Goal: Check status: Check status

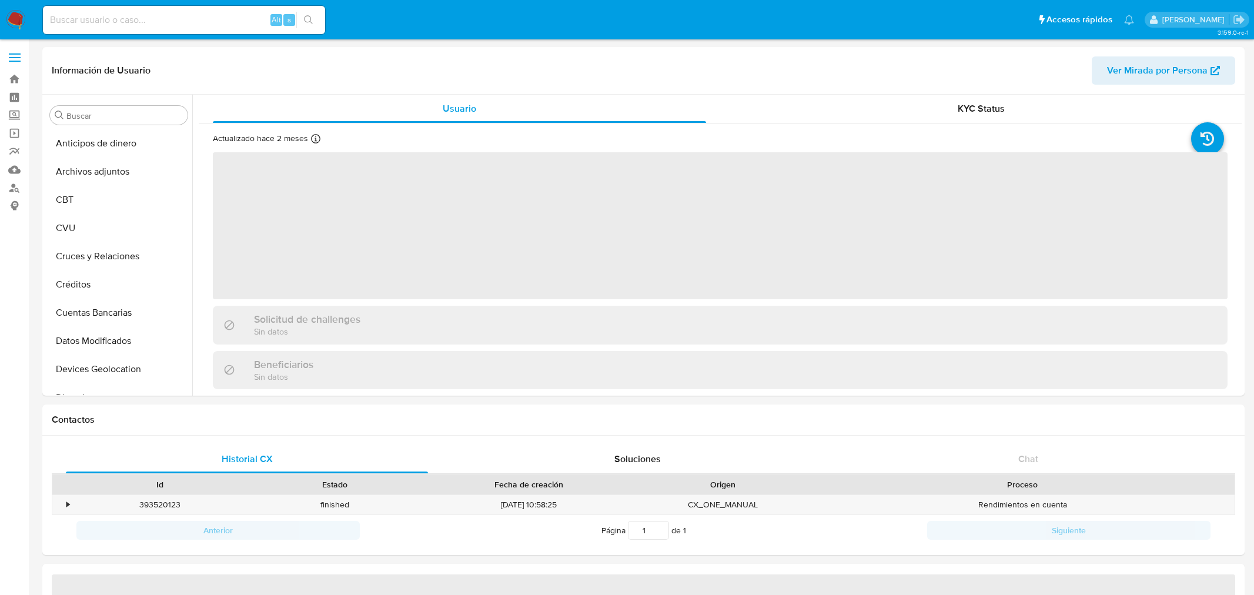
select select "10"
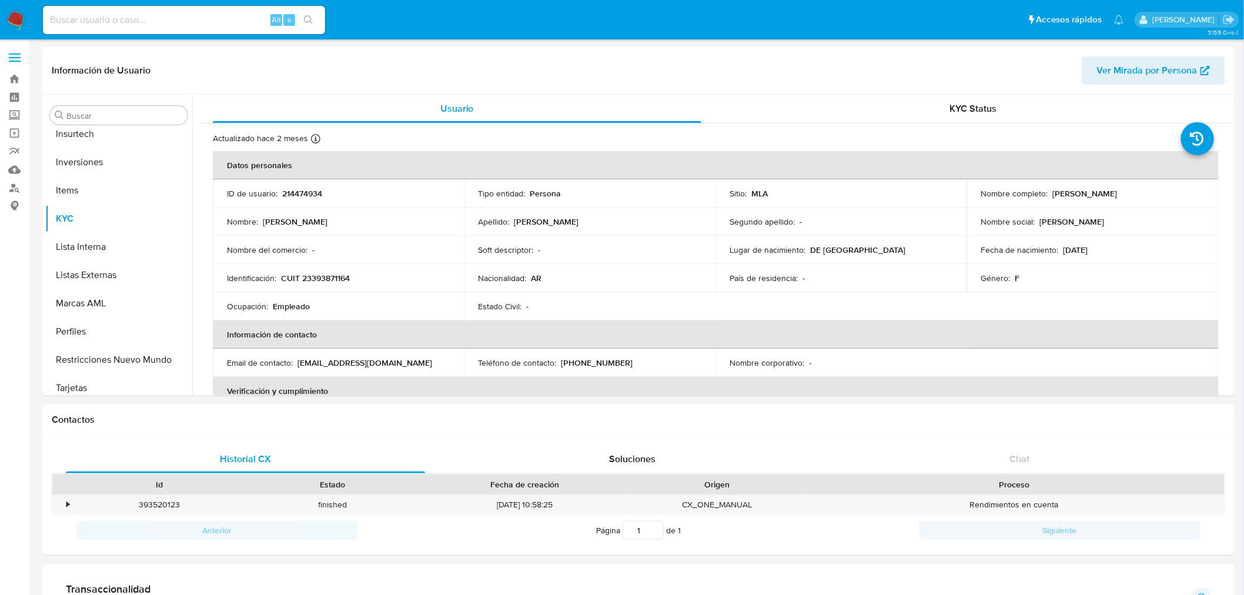
scroll to position [553, 0]
click at [78, 161] on button "Inversiones" at bounding box center [114, 155] width 138 height 28
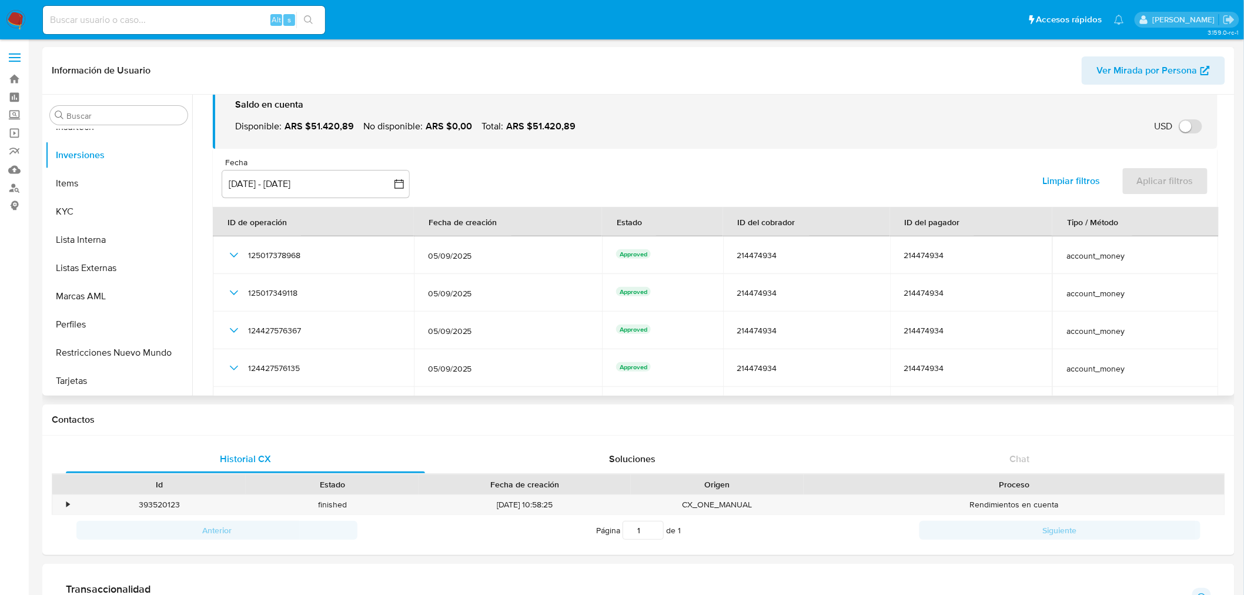
scroll to position [0, 0]
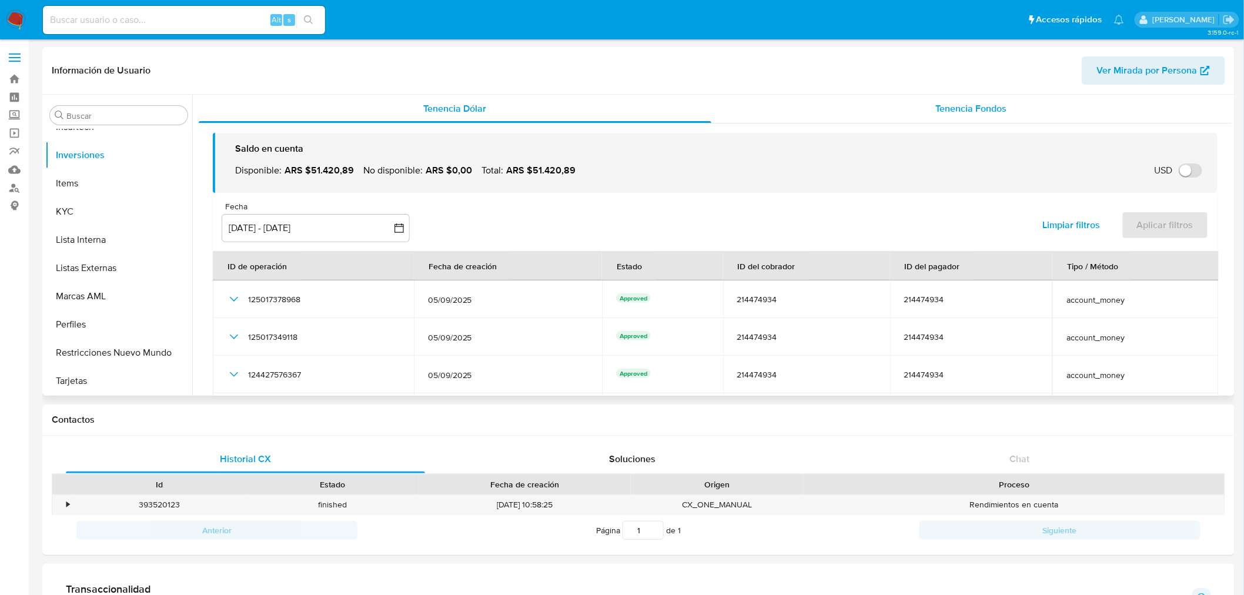
click at [1010, 115] on div "Tenencia Fondos" at bounding box center [971, 109] width 521 height 28
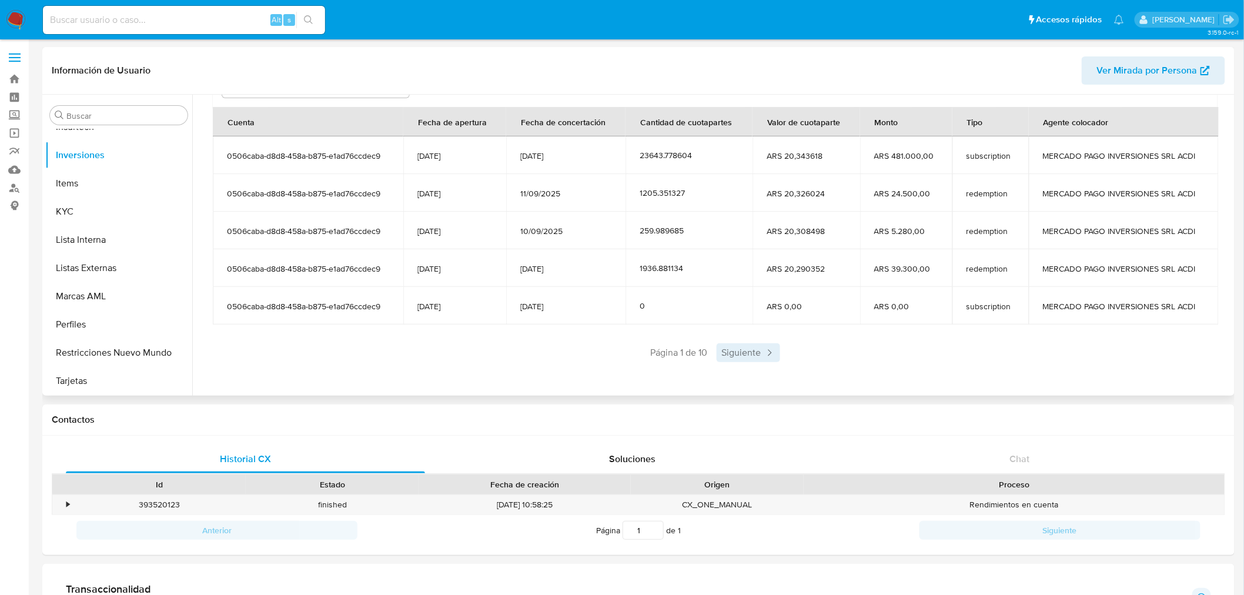
click at [760, 351] on span "Siguiente" at bounding box center [748, 352] width 63 height 19
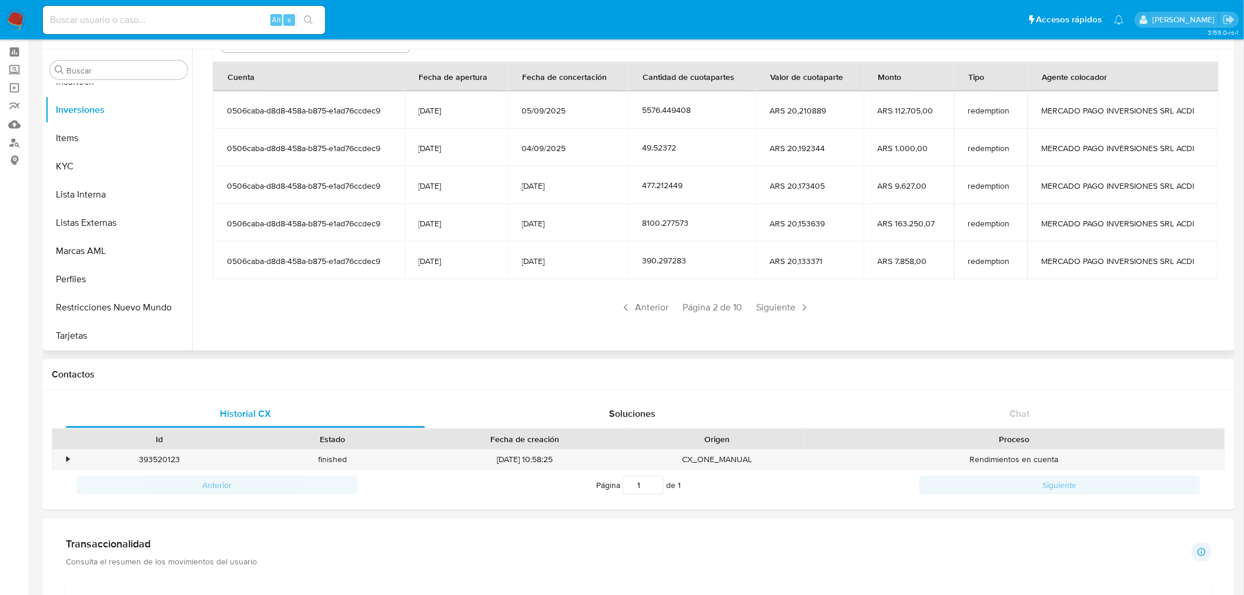
scroll to position [65, 0]
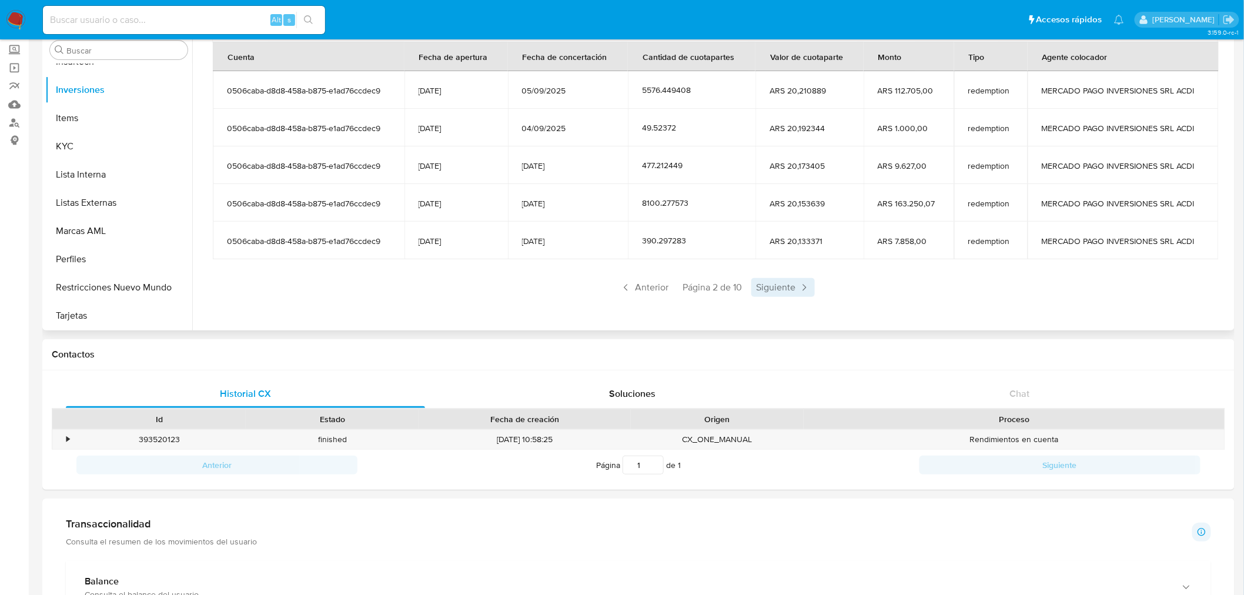
click at [753, 286] on span "Siguiente" at bounding box center [782, 287] width 63 height 19
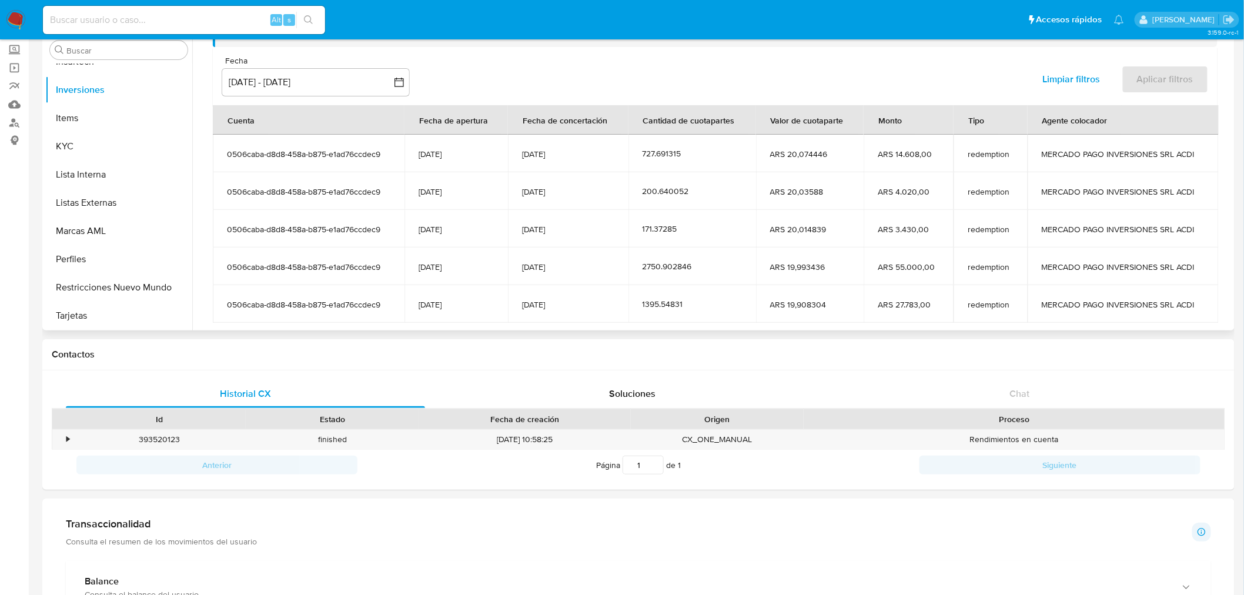
scroll to position [144, 0]
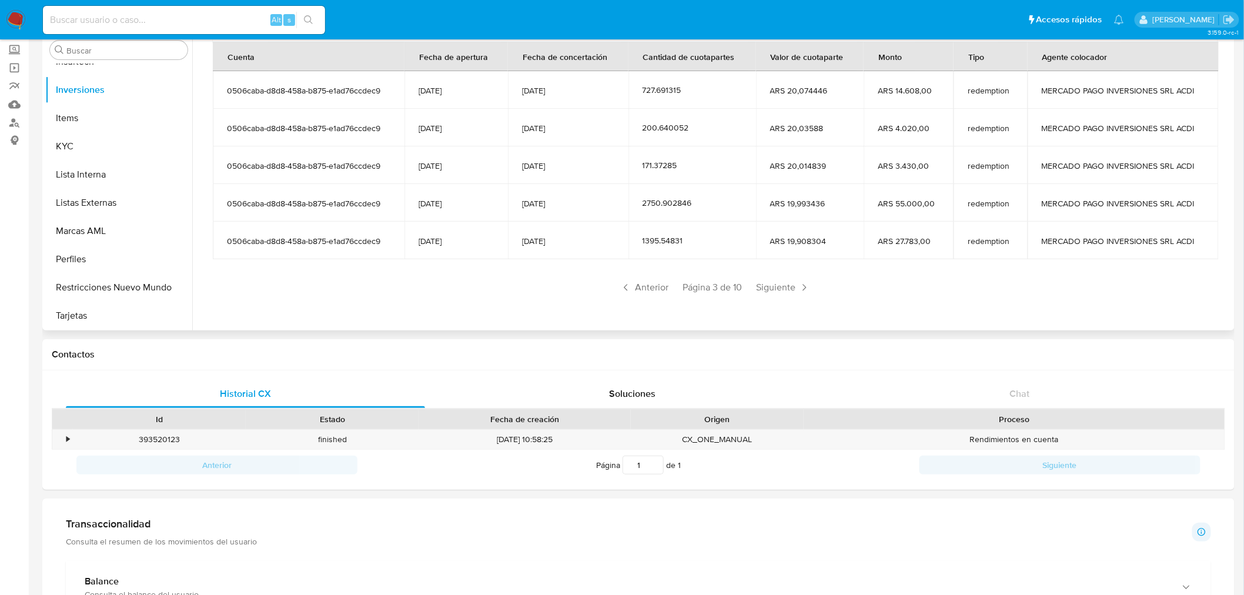
click at [791, 296] on div "Saldo en cuenta Total : ARS $529.647,81 USD Cambiar entre moneda local y USD Fe…" at bounding box center [715, 119] width 1033 height 411
click at [789, 292] on span "Siguiente" at bounding box center [782, 287] width 63 height 19
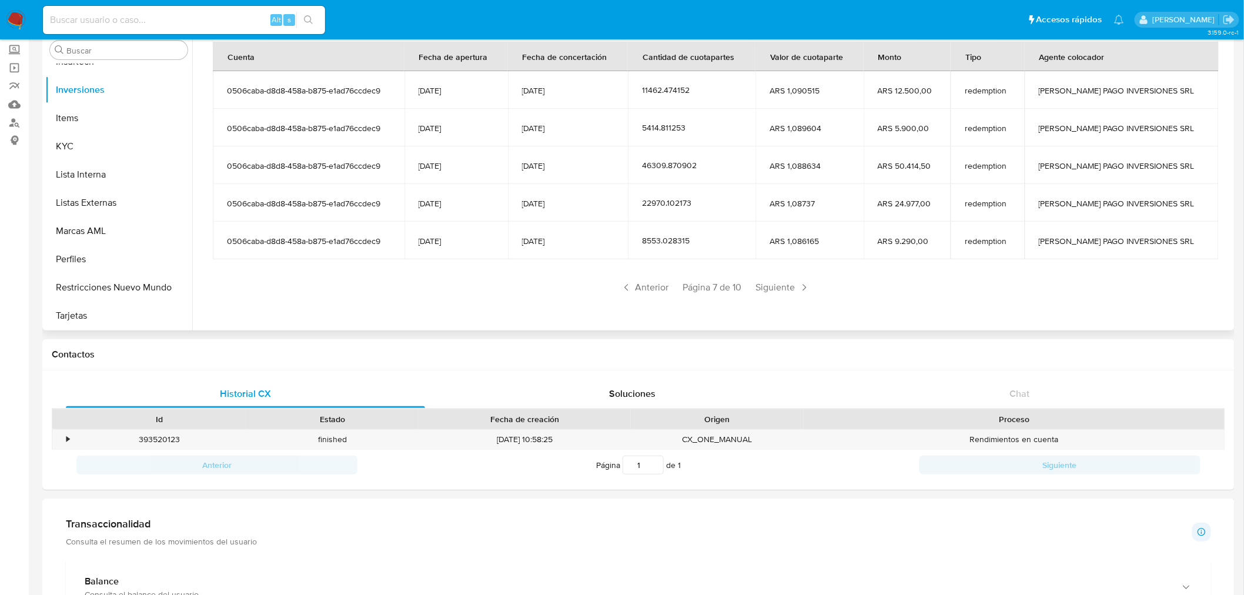
click at [789, 292] on span "Siguiente" at bounding box center [782, 287] width 63 height 19
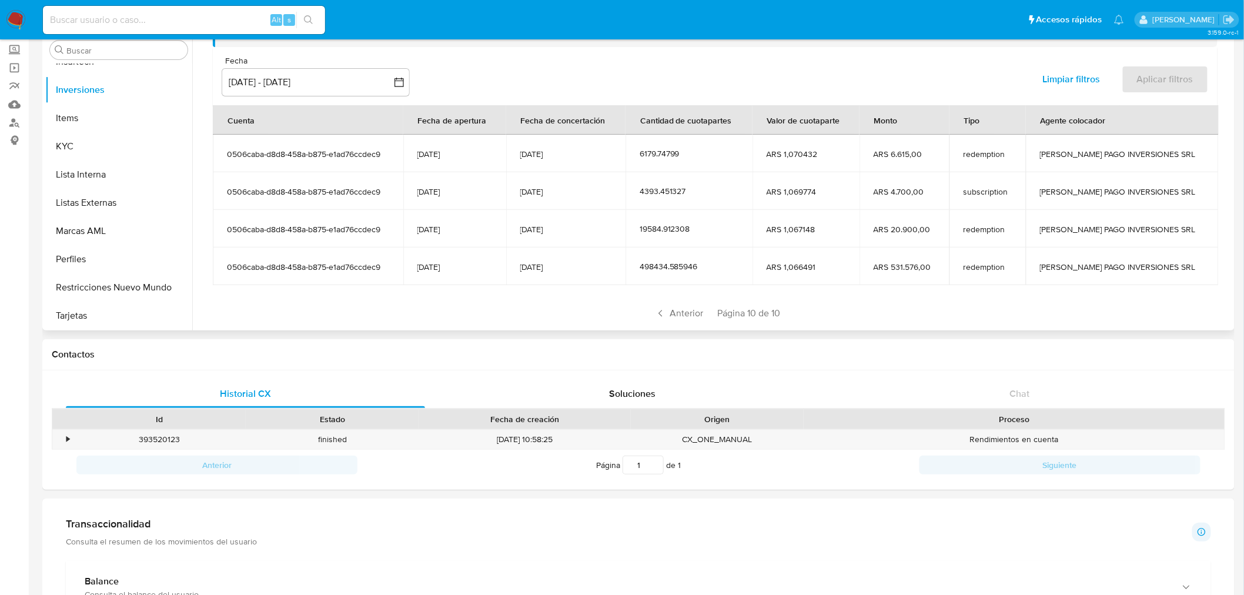
scroll to position [106, 0]
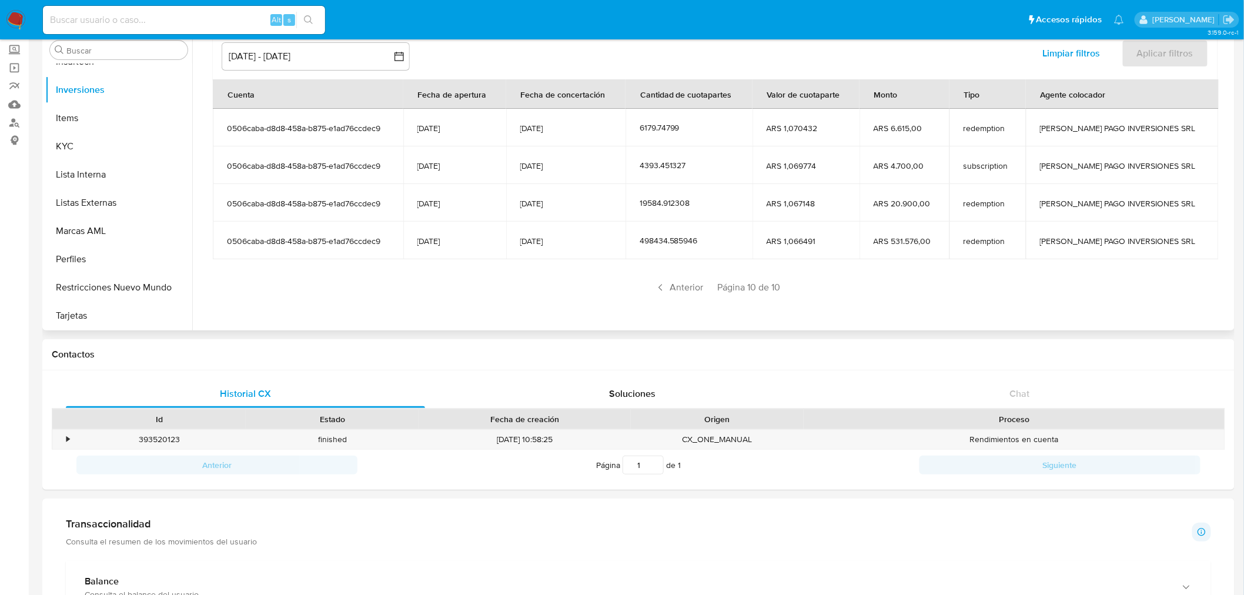
click at [789, 292] on div "Anterior Página 10 de 10" at bounding box center [715, 287] width 1005 height 19
click at [693, 291] on span "Anterior" at bounding box center [679, 287] width 58 height 19
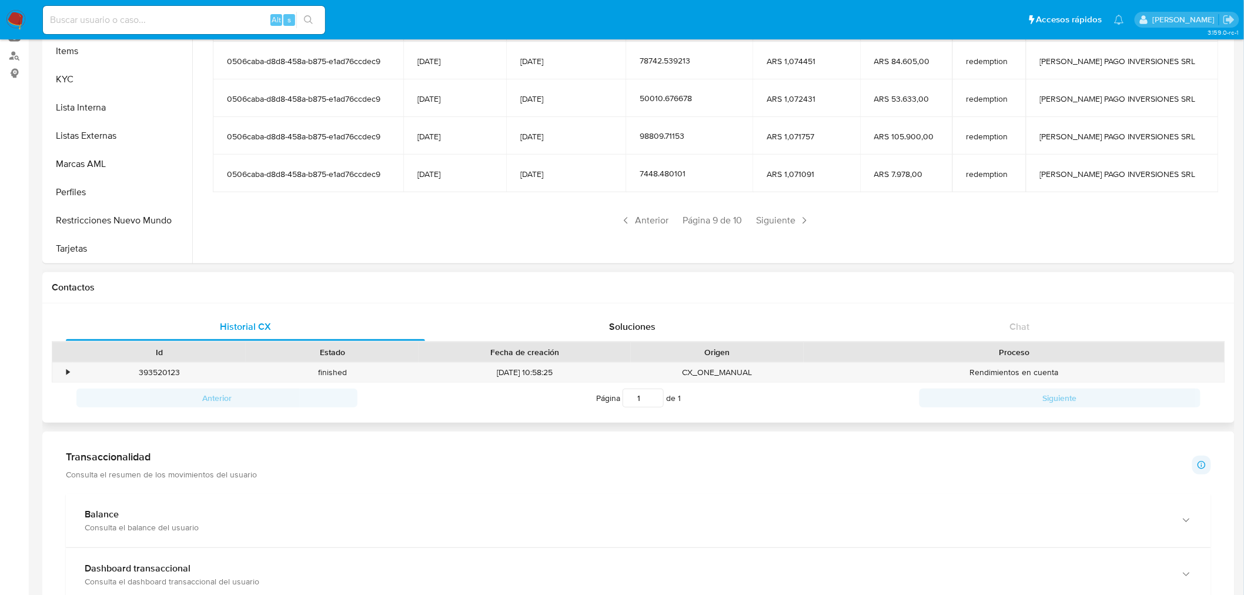
scroll to position [196, 0]
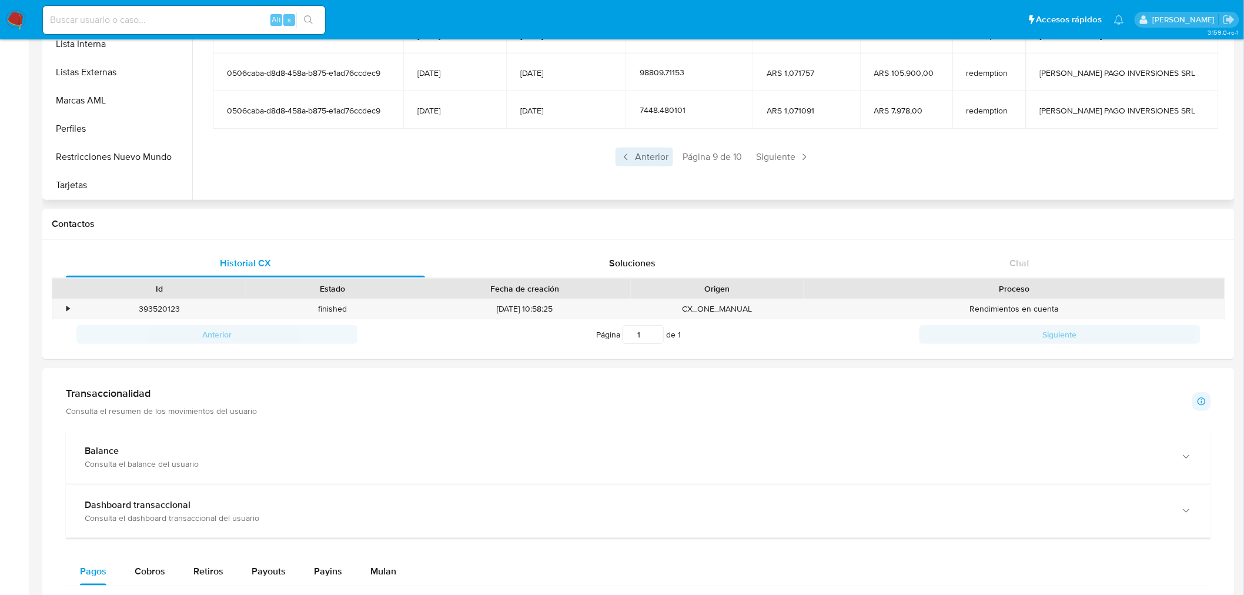
click at [654, 162] on span "Anterior" at bounding box center [645, 157] width 58 height 19
click at [653, 163] on span "Anterior" at bounding box center [645, 157] width 58 height 19
click at [651, 163] on span "Anterior" at bounding box center [645, 157] width 58 height 19
click at [630, 161] on icon at bounding box center [626, 157] width 12 height 12
click at [783, 151] on span "Siguiente" at bounding box center [782, 157] width 63 height 19
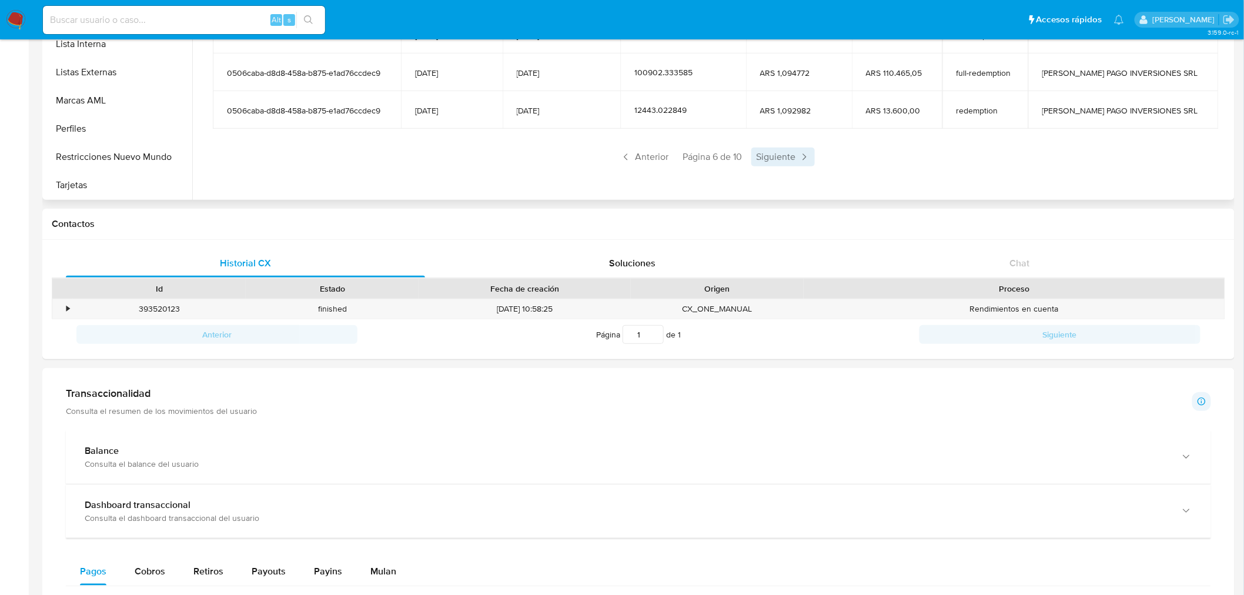
click at [778, 162] on span "Siguiente" at bounding box center [782, 157] width 63 height 19
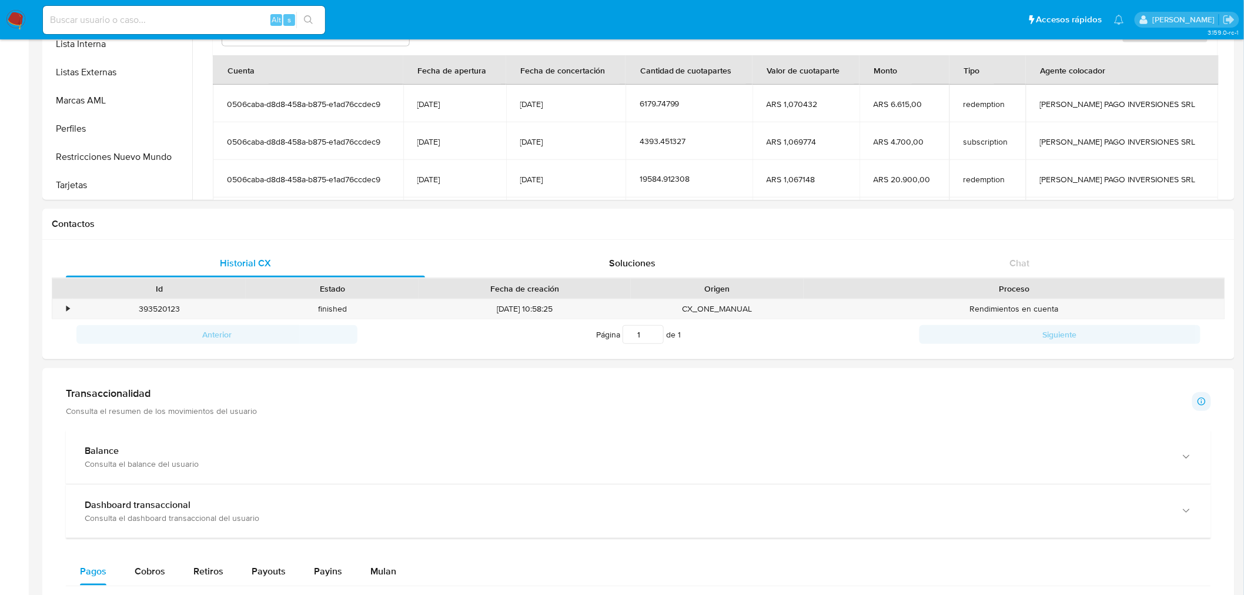
scroll to position [0, 0]
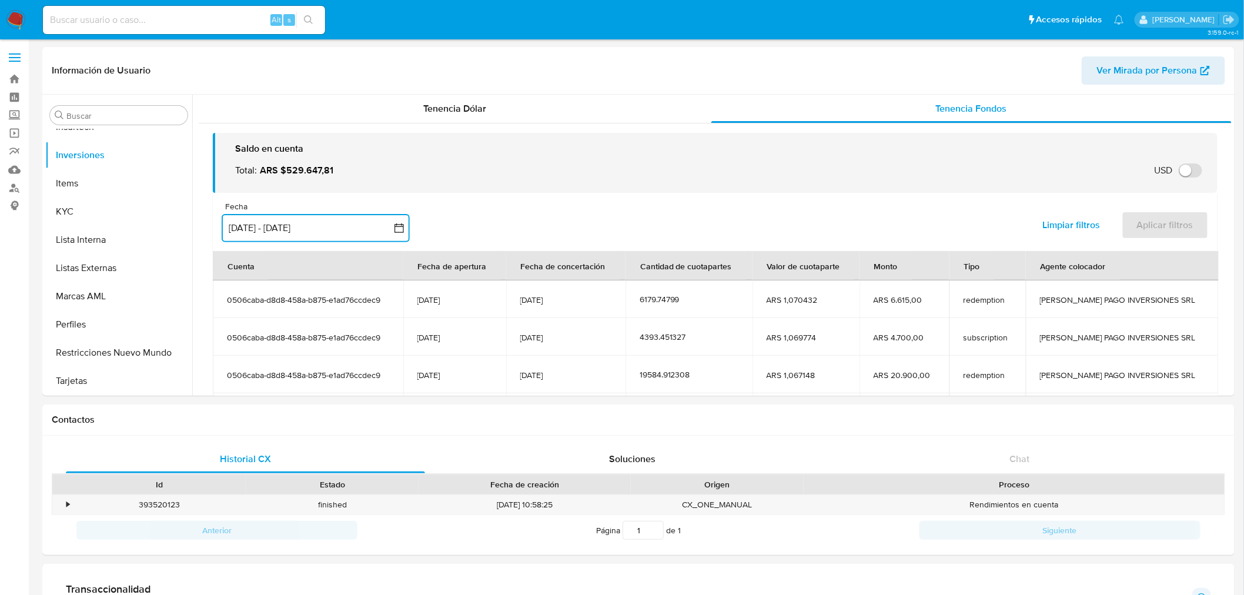
click at [389, 230] on button "[DATE] - [DATE]" at bounding box center [316, 228] width 188 height 28
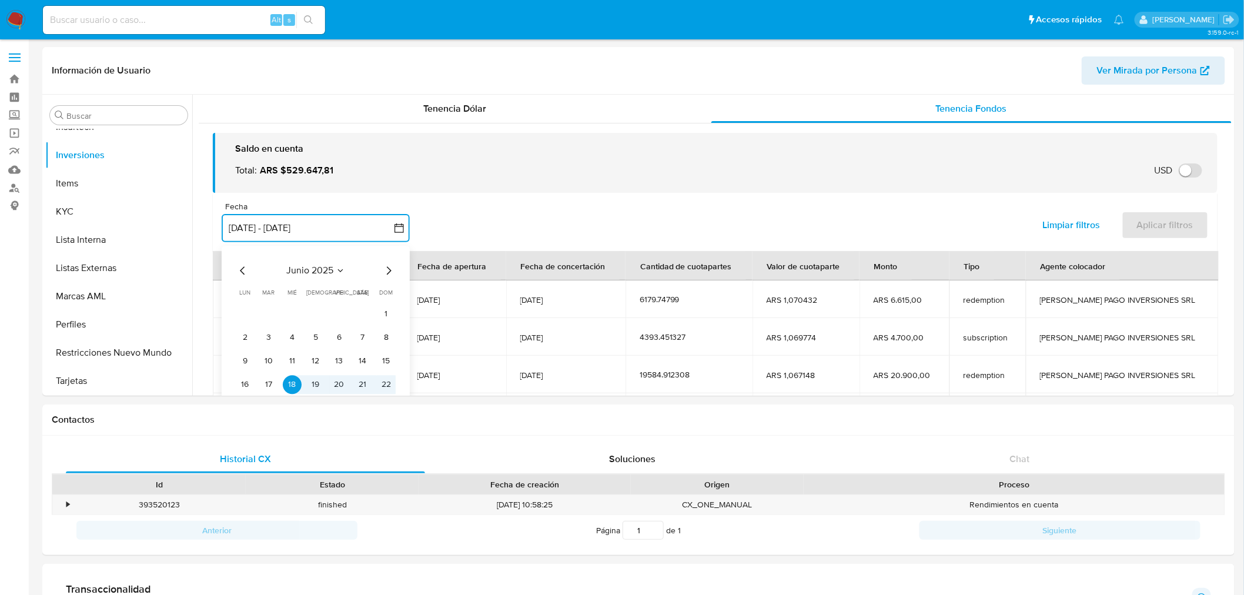
click at [240, 268] on icon "Mes anterior" at bounding box center [243, 270] width 14 height 14
click at [243, 268] on icon "Mes anterior" at bounding box center [242, 270] width 5 height 8
click at [243, 268] on icon "Mes anterior" at bounding box center [243, 270] width 14 height 14
click at [370, 308] on td "1" at bounding box center [362, 314] width 19 height 19
click at [367, 309] on button "1" at bounding box center [362, 314] width 19 height 19
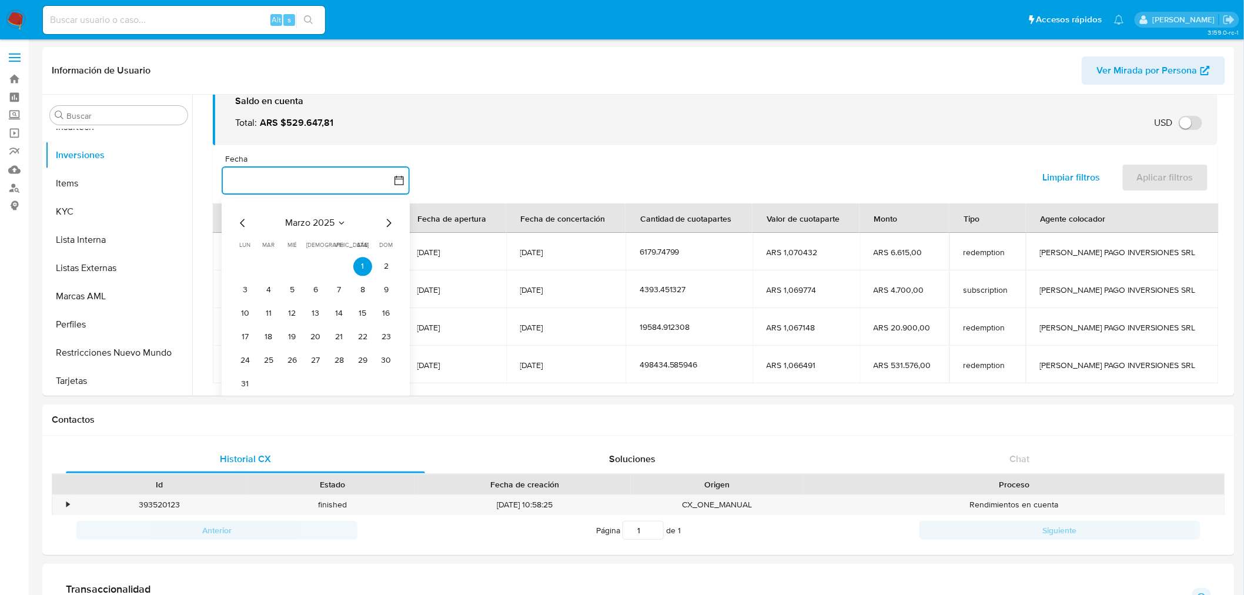
scroll to position [106, 0]
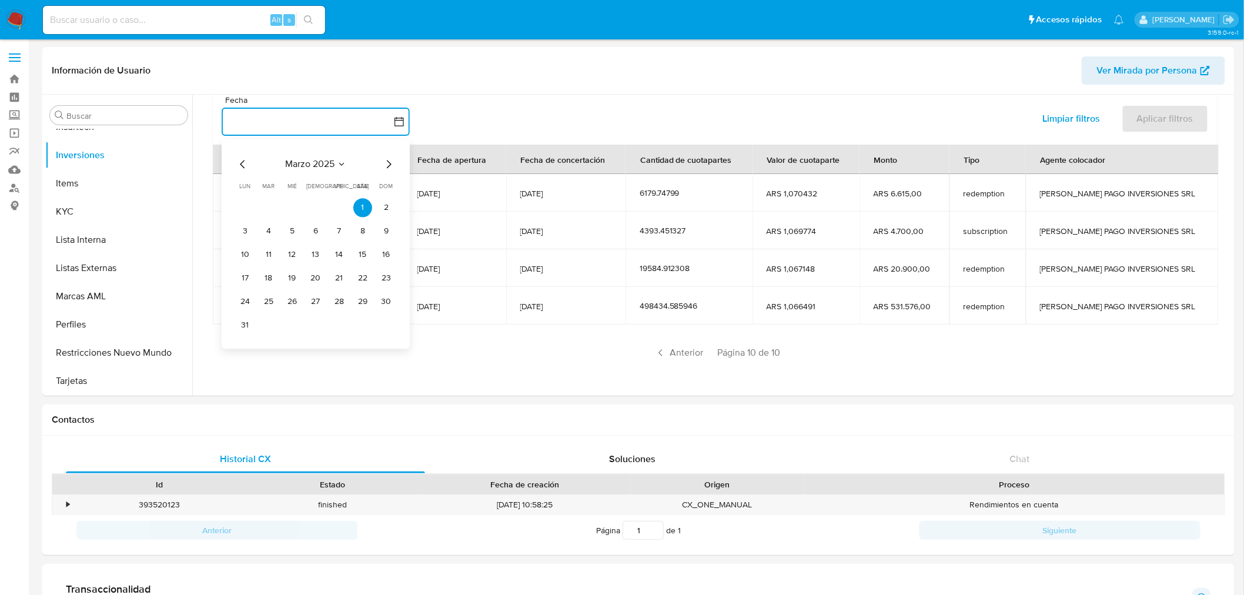
click at [380, 166] on div "marzo 2025" at bounding box center [316, 164] width 160 height 14
click at [387, 167] on icon "Mes siguiente" at bounding box center [389, 164] width 14 height 14
click at [387, 167] on icon "Mes siguiente" at bounding box center [389, 164] width 5 height 8
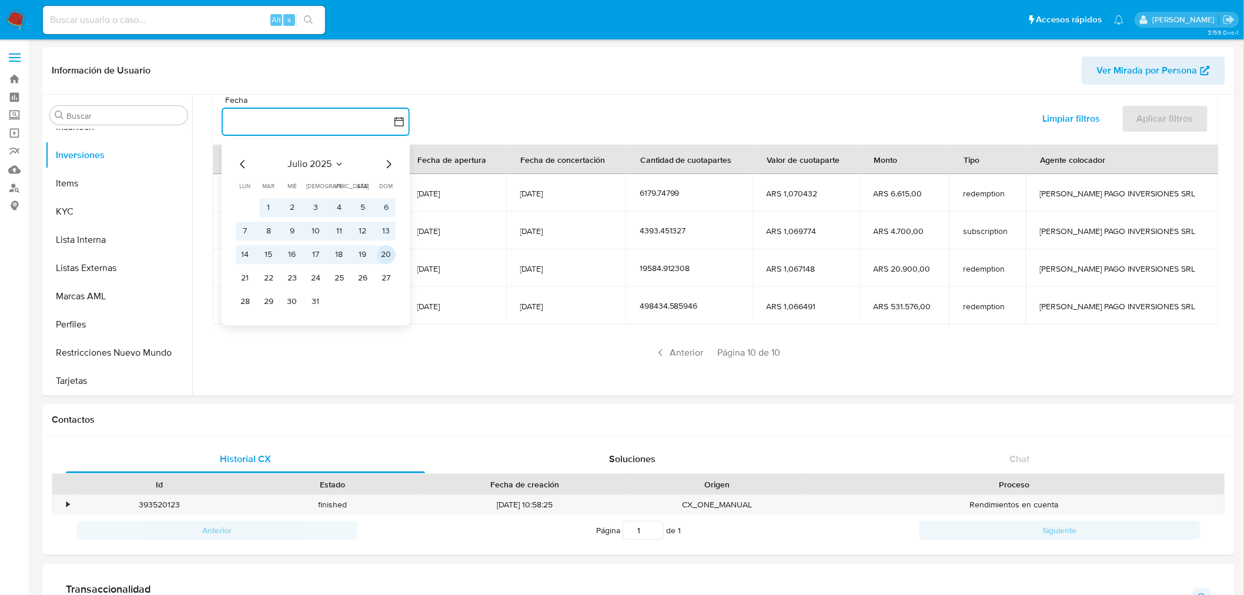
click at [379, 256] on button "20" at bounding box center [386, 254] width 19 height 19
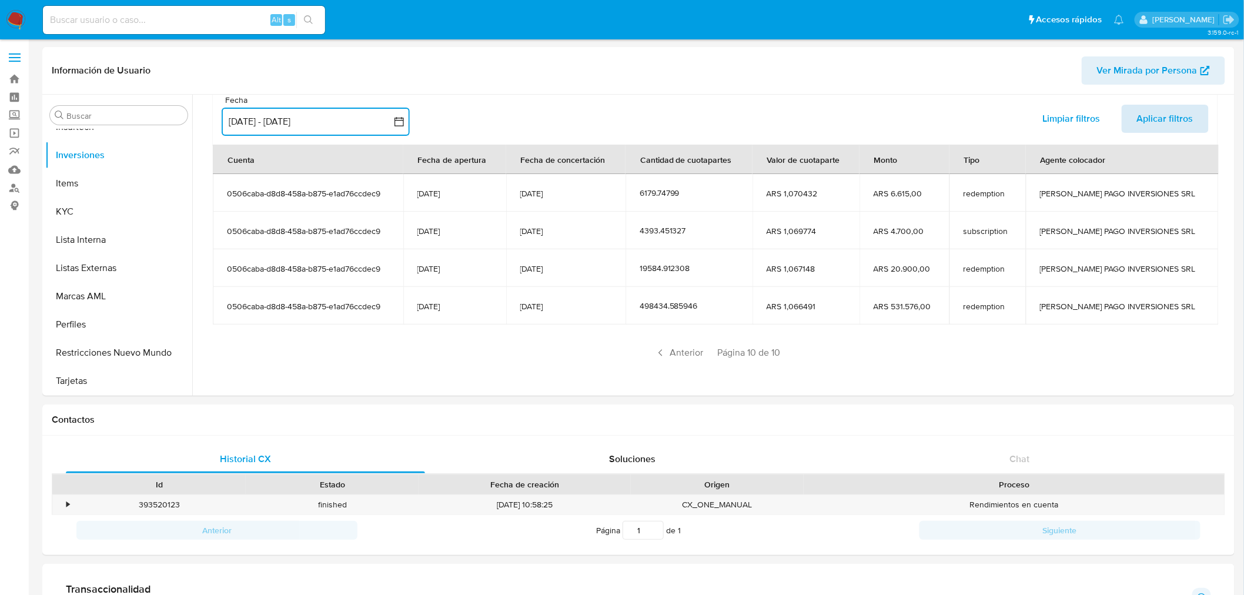
click at [1145, 116] on span "Aplicar filtros" at bounding box center [1165, 119] width 56 height 26
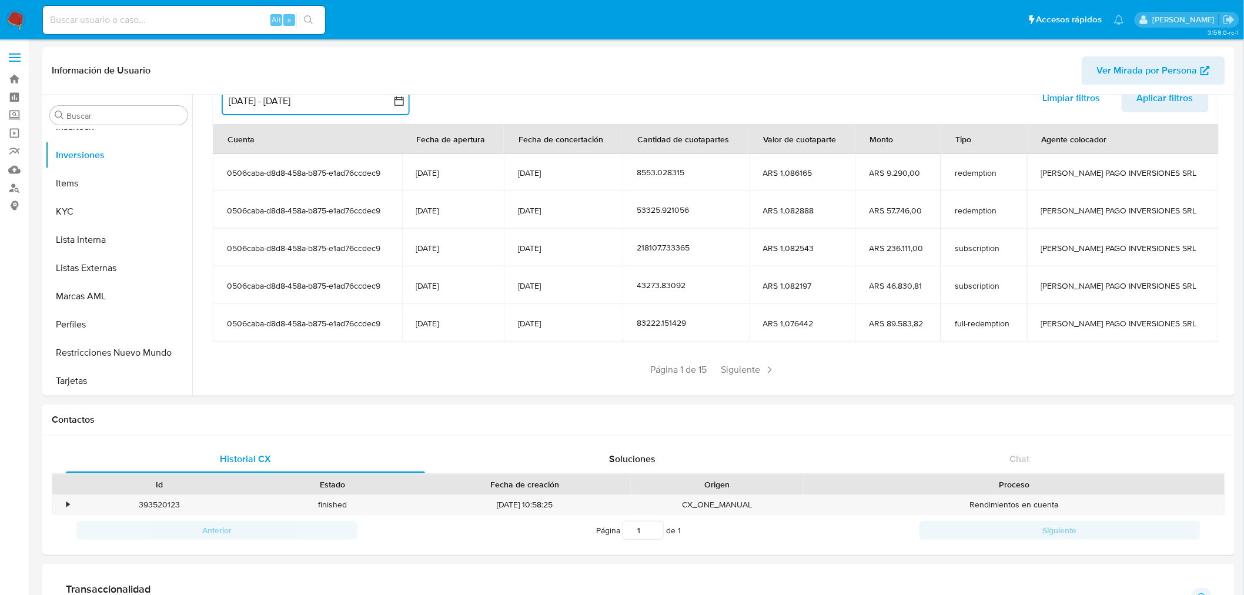
scroll to position [144, 0]
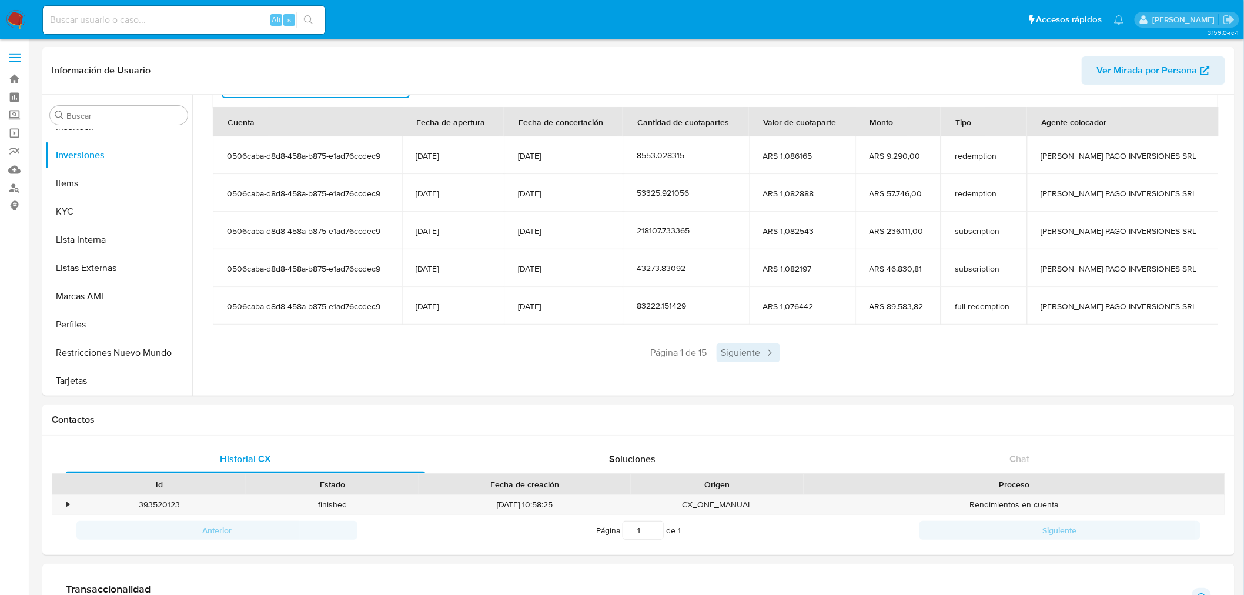
click at [726, 353] on span "Siguiente" at bounding box center [748, 352] width 63 height 19
click at [731, 352] on span "Página 2 de 15" at bounding box center [712, 352] width 59 height 13
click at [773, 351] on span "Siguiente" at bounding box center [782, 352] width 63 height 19
click at [779, 356] on span "Siguiente" at bounding box center [782, 352] width 63 height 19
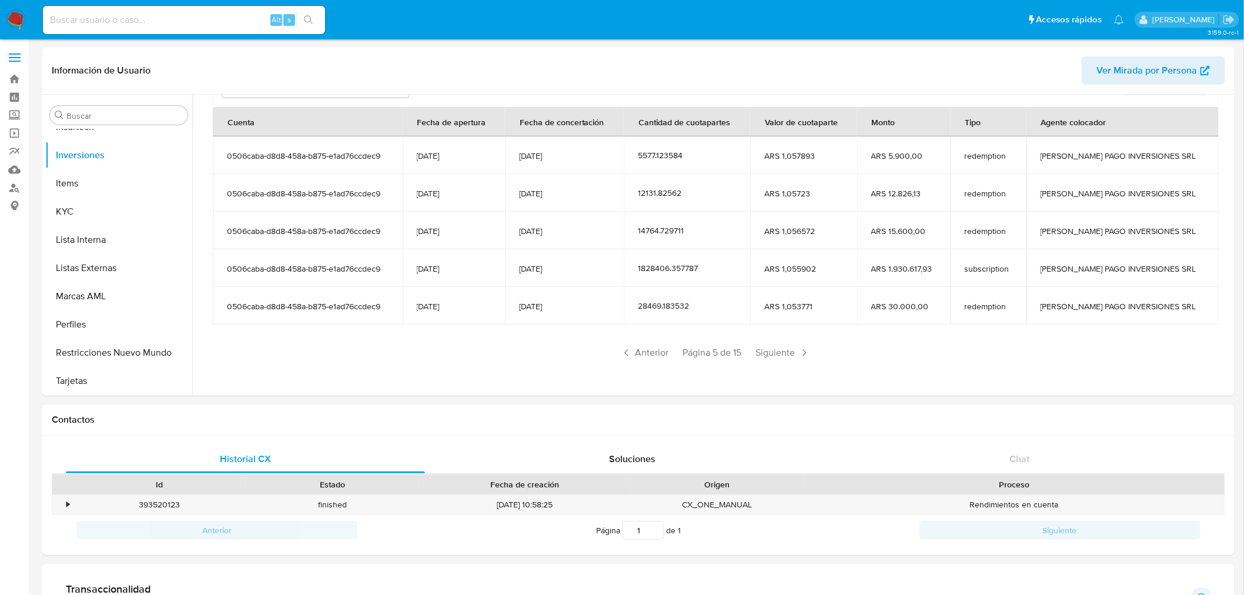
click at [779, 356] on span "Siguiente" at bounding box center [782, 352] width 63 height 19
click at [661, 357] on span "Anterior" at bounding box center [645, 352] width 58 height 19
click at [800, 352] on icon at bounding box center [804, 353] width 12 height 12
click at [790, 353] on span "Siguiente" at bounding box center [782, 352] width 63 height 19
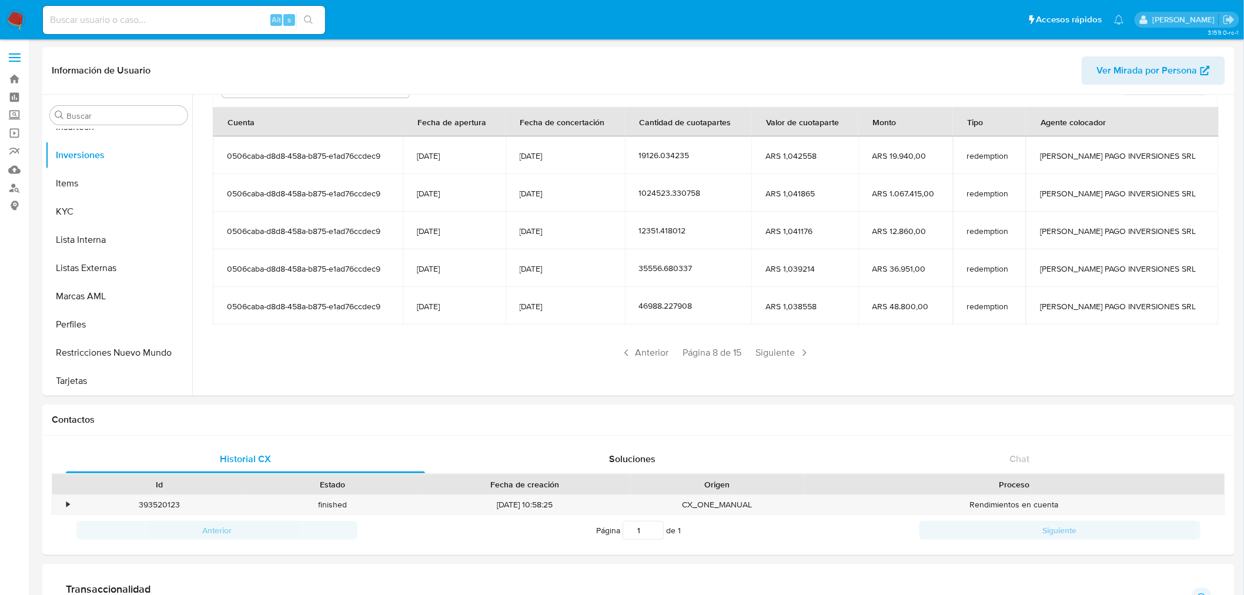
click at [790, 353] on span "Siguiente" at bounding box center [782, 352] width 63 height 19
click at [790, 353] on span "Siguiente" at bounding box center [784, 352] width 63 height 19
click at [790, 353] on span "Siguiente" at bounding box center [782, 352] width 63 height 19
click at [790, 353] on span "Siguiente" at bounding box center [784, 352] width 63 height 19
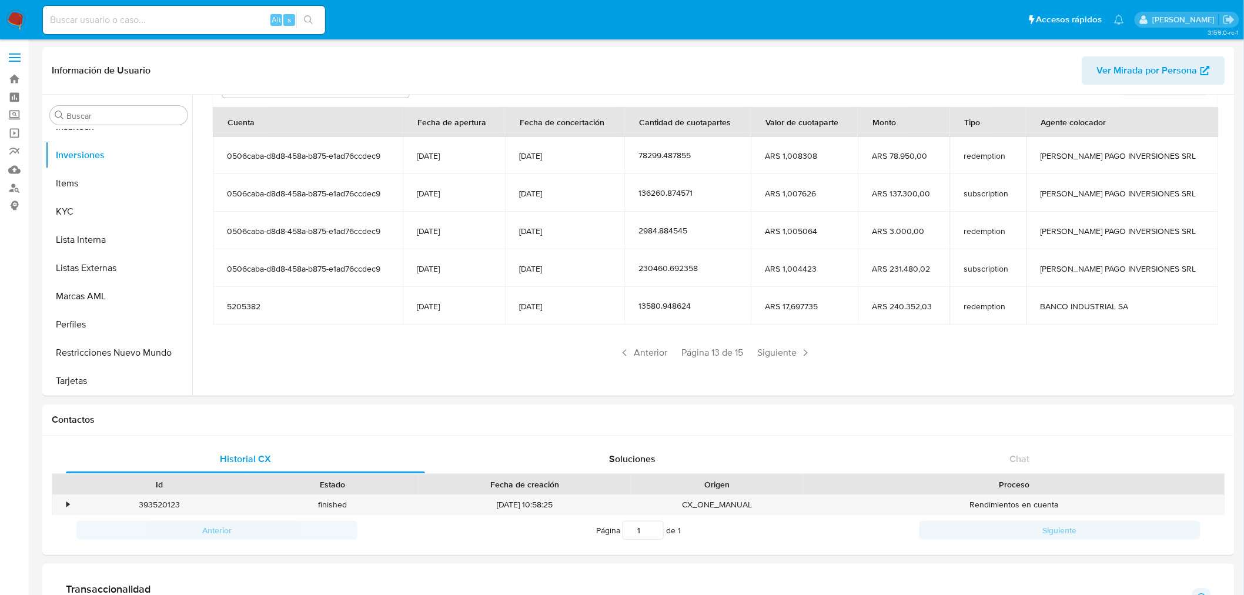
click at [790, 353] on span "Siguiente" at bounding box center [784, 352] width 63 height 19
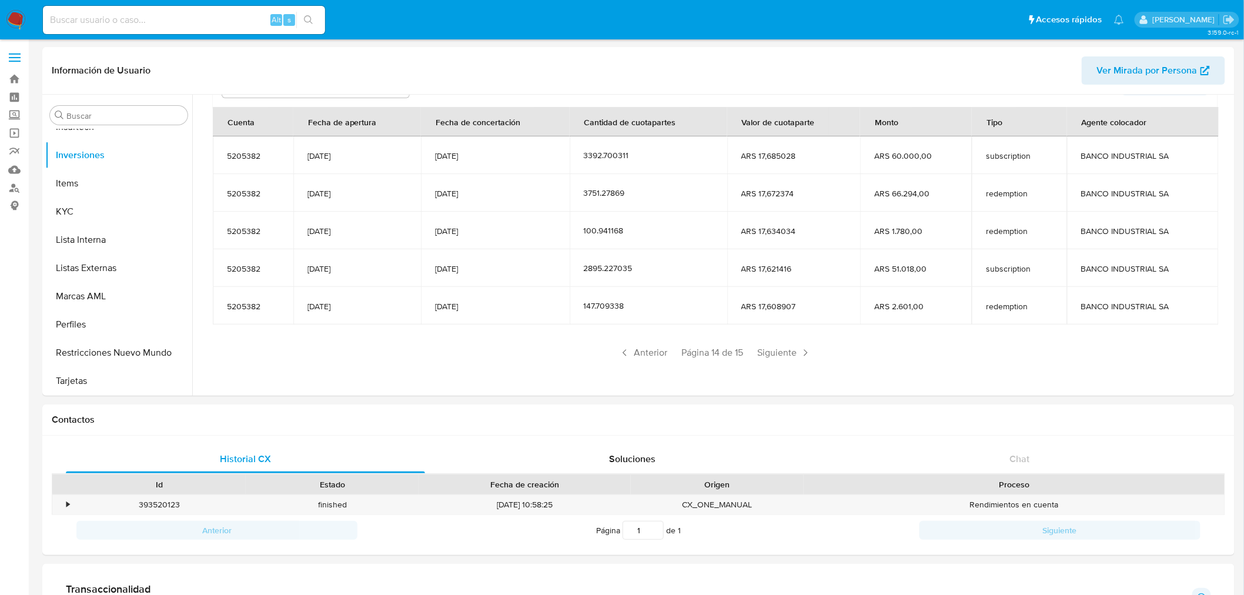
click at [790, 353] on span "Siguiente" at bounding box center [784, 352] width 63 height 19
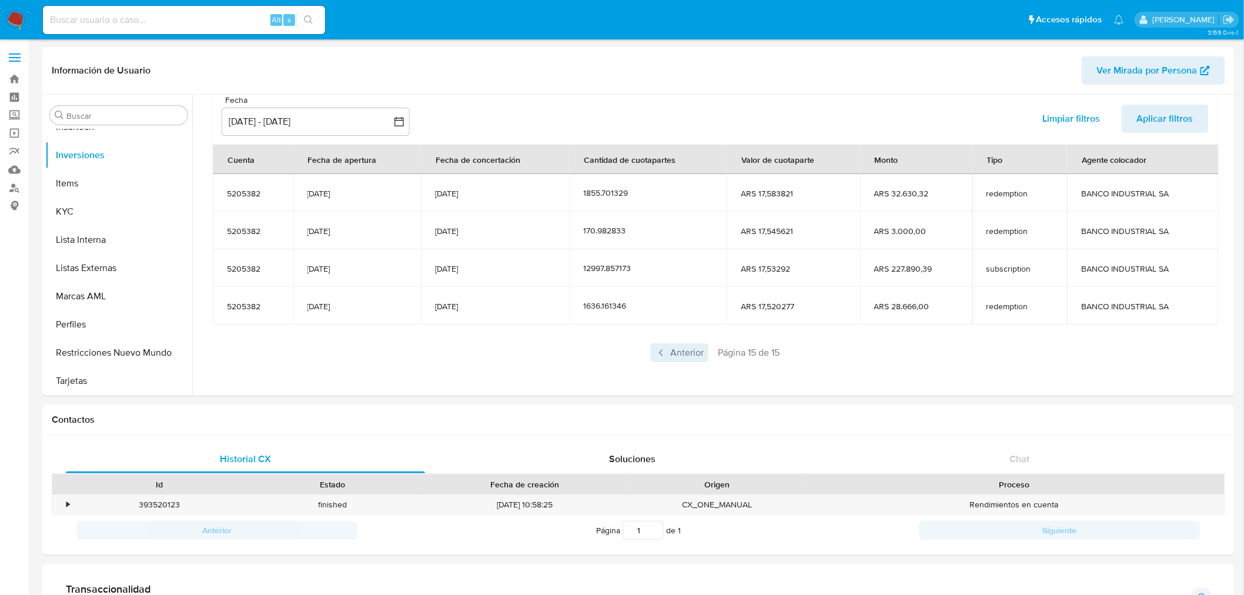
click at [672, 355] on span "Anterior" at bounding box center [680, 352] width 58 height 19
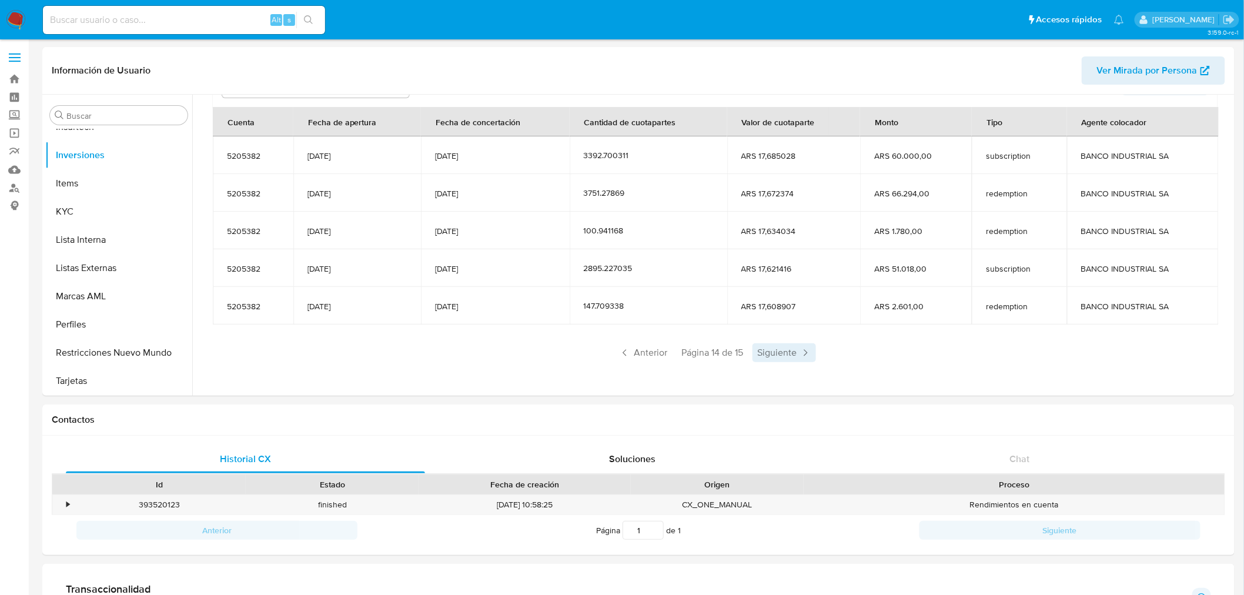
click at [768, 354] on span "Siguiente" at bounding box center [784, 352] width 63 height 19
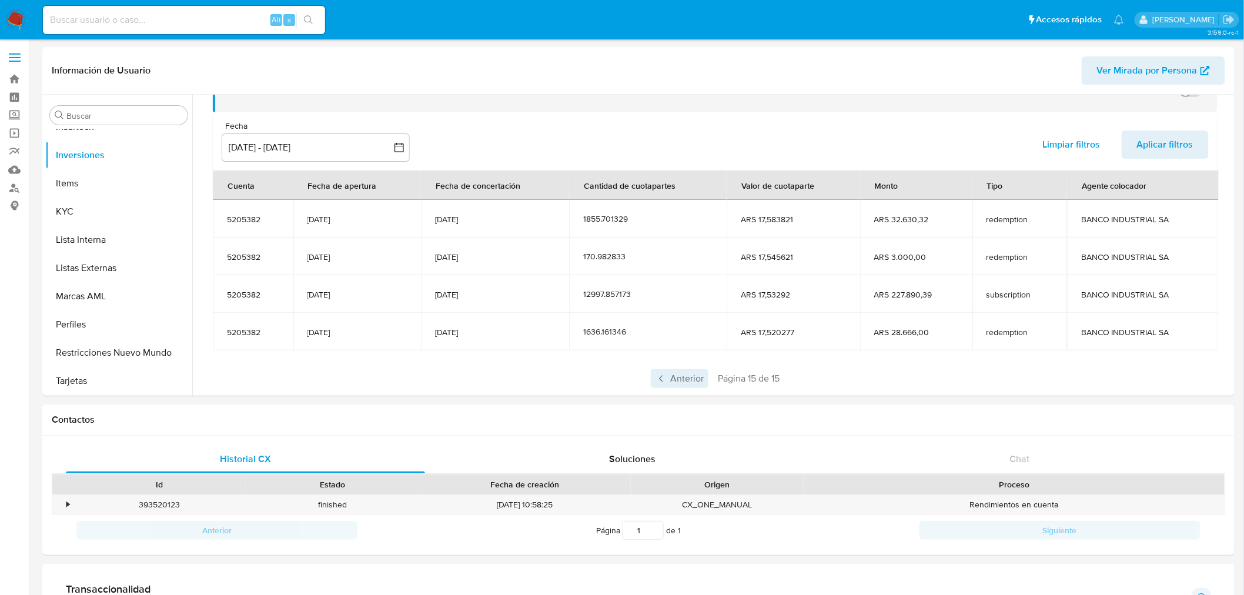
scroll to position [106, 0]
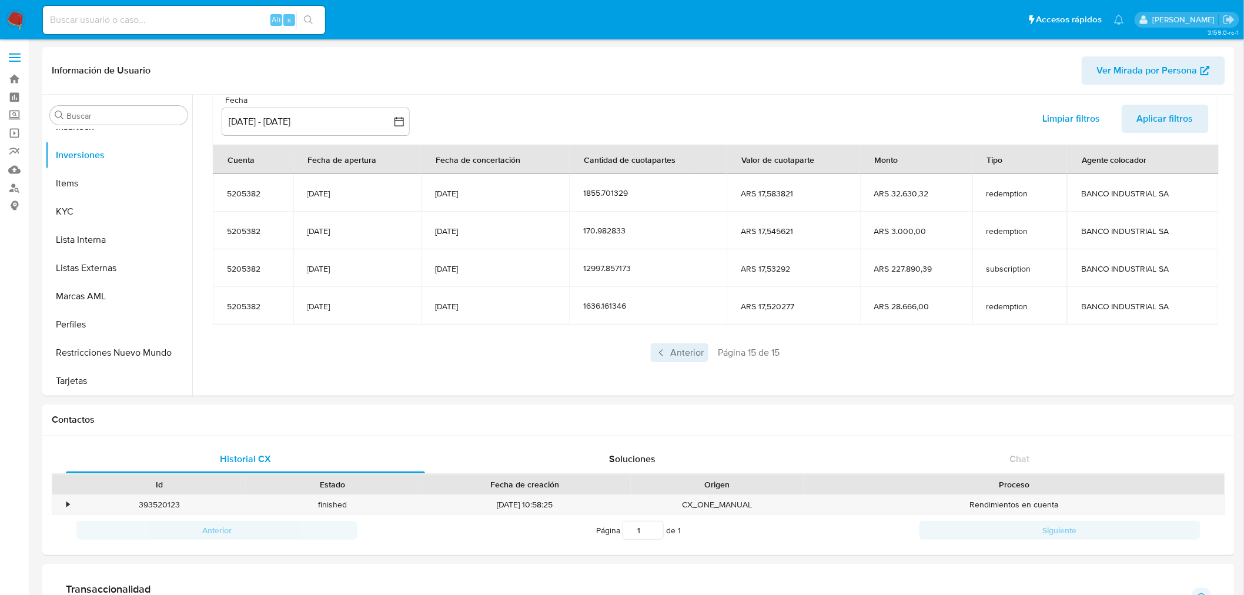
click at [663, 350] on icon at bounding box center [662, 353] width 12 height 12
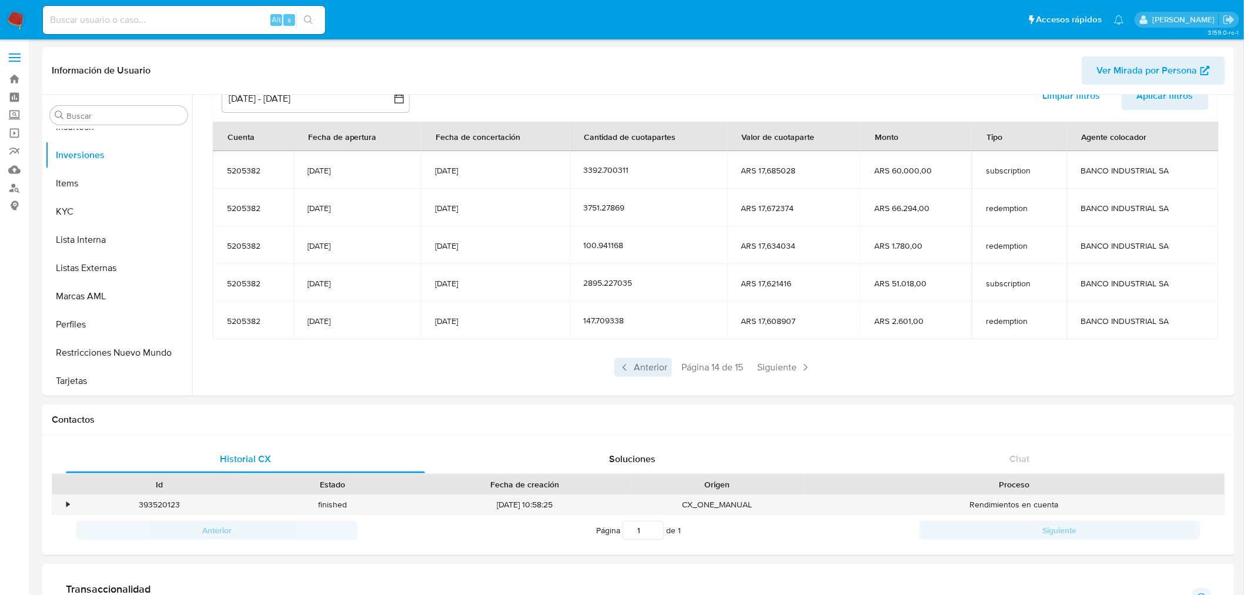
click at [651, 385] on div "Saldo en cuenta Total : ARS $529.647,81 USD Cambiar entre moneda local y USD Fe…" at bounding box center [715, 199] width 1033 height 411
click at [647, 376] on span "Anterior" at bounding box center [643, 367] width 58 height 19
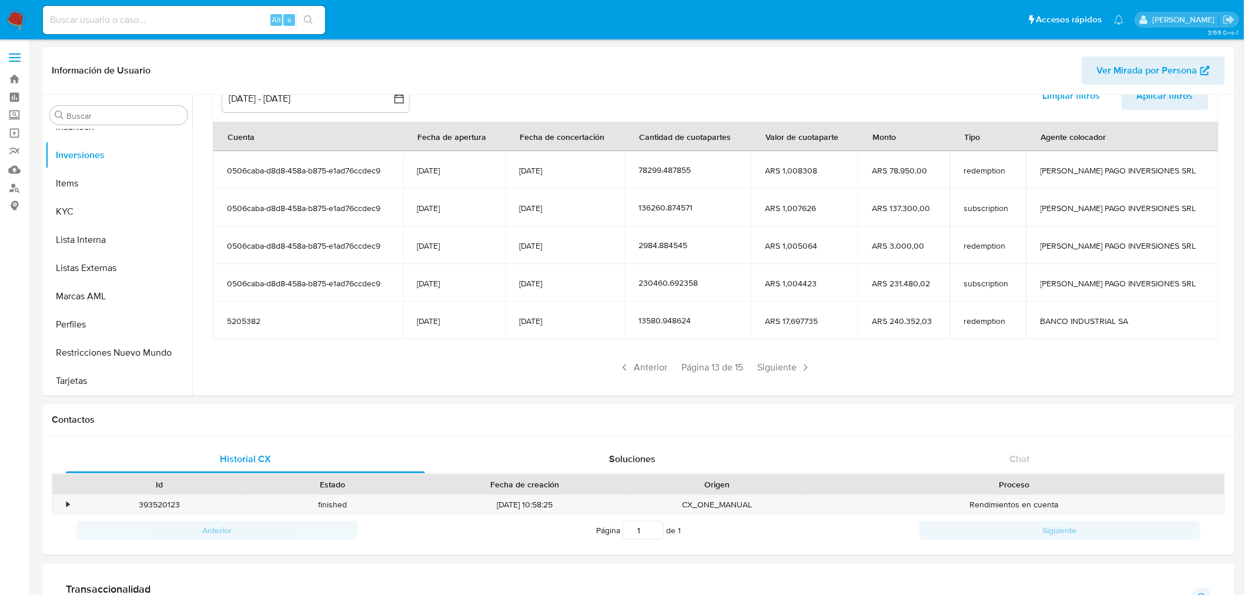
click at [382, 367] on div "Anterior Página 13 de 15 Siguiente" at bounding box center [715, 367] width 1005 height 19
click at [796, 367] on span "Siguiente" at bounding box center [784, 367] width 63 height 19
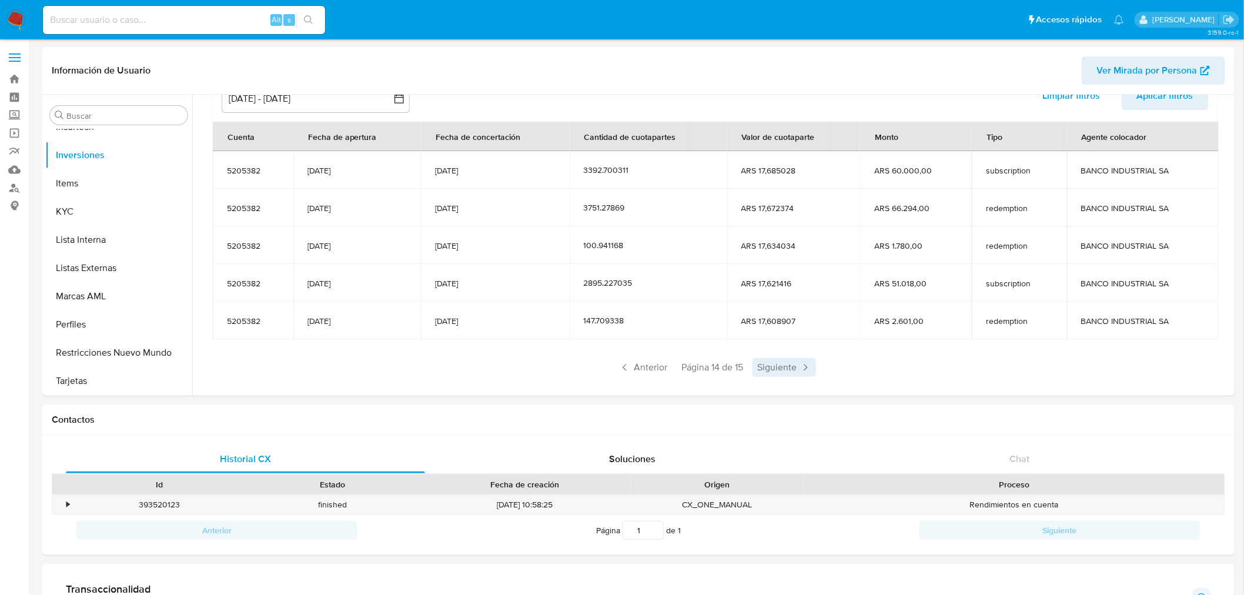
click at [783, 366] on span "Siguiente" at bounding box center [784, 367] width 63 height 19
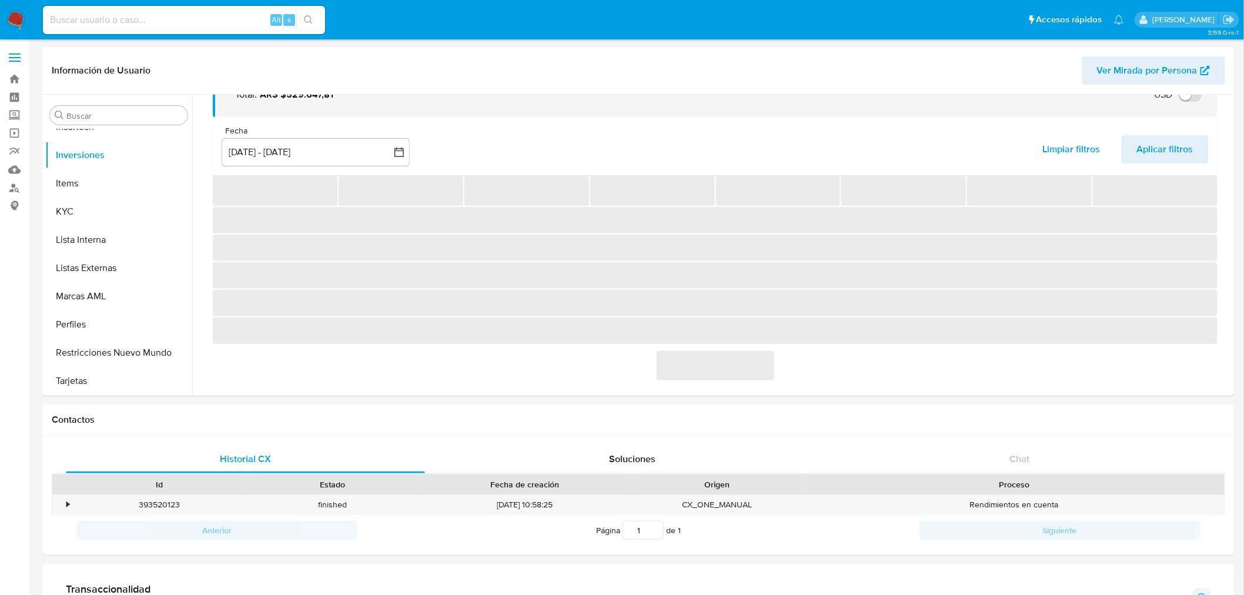
scroll to position [106, 0]
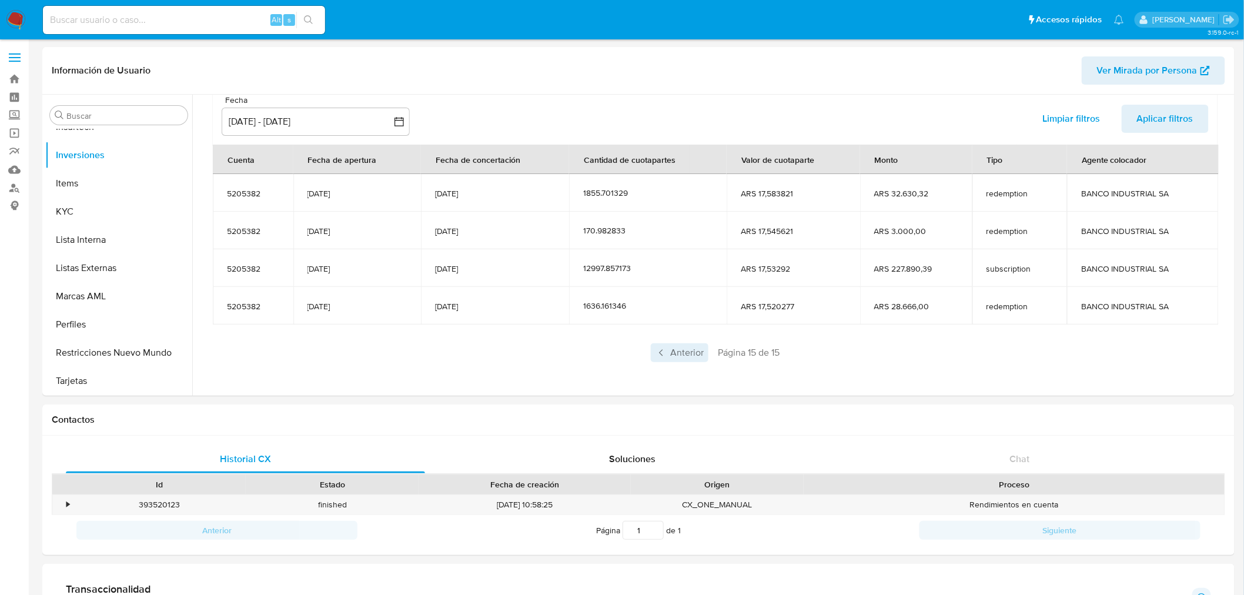
click at [694, 355] on span "Anterior" at bounding box center [680, 352] width 58 height 19
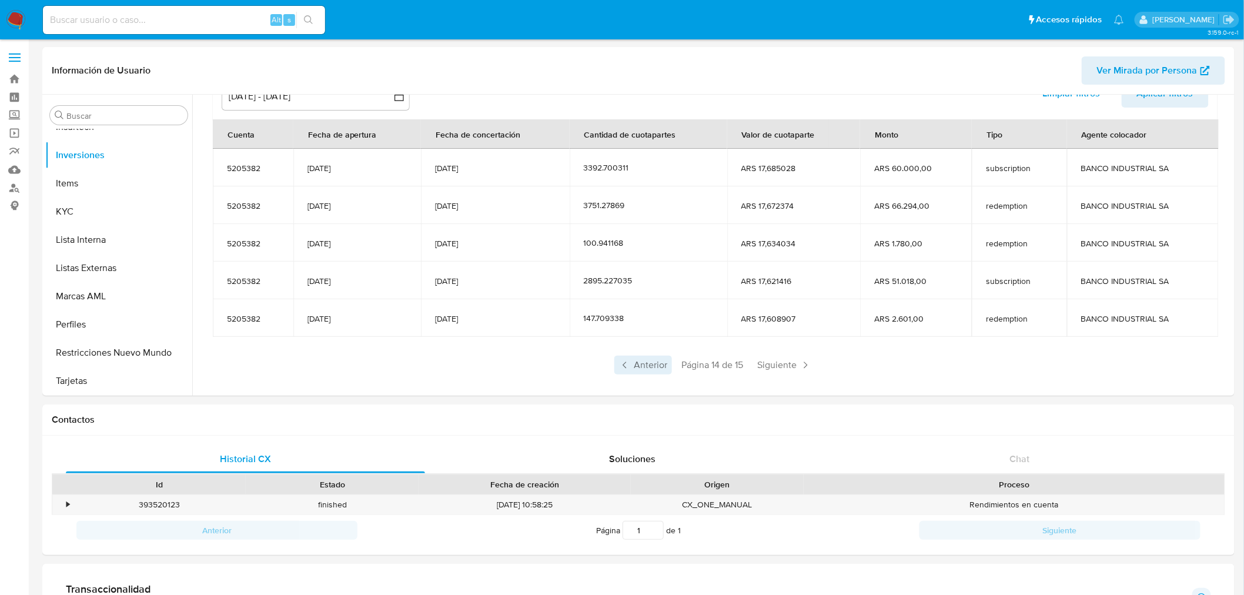
scroll to position [144, 0]
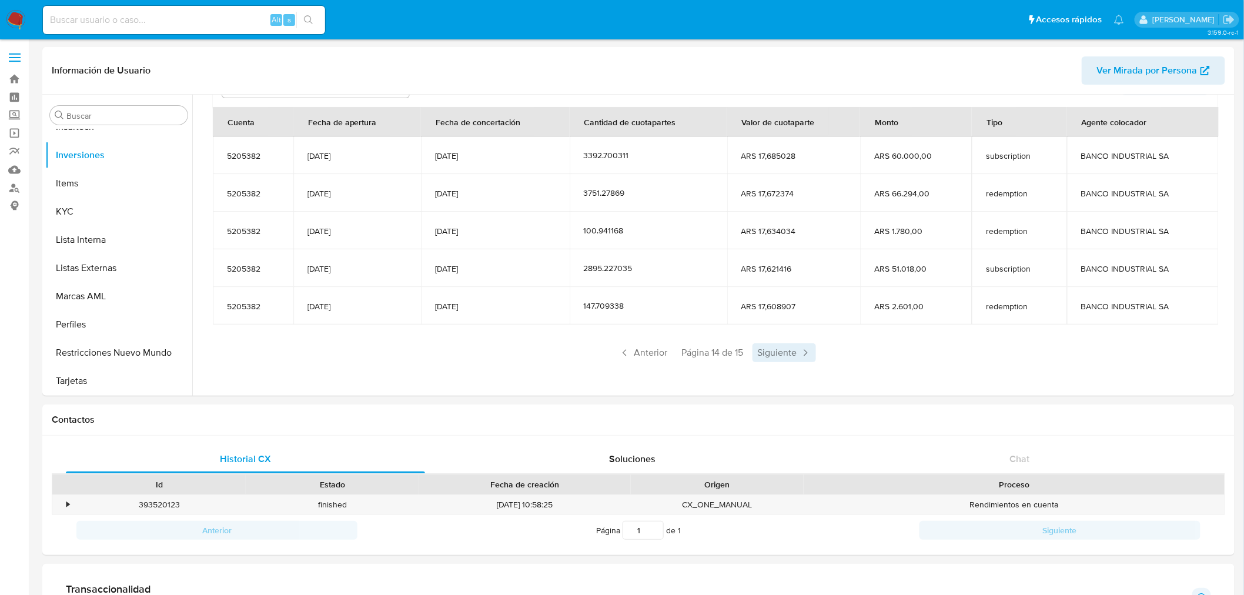
click at [769, 346] on span "Siguiente" at bounding box center [784, 352] width 63 height 19
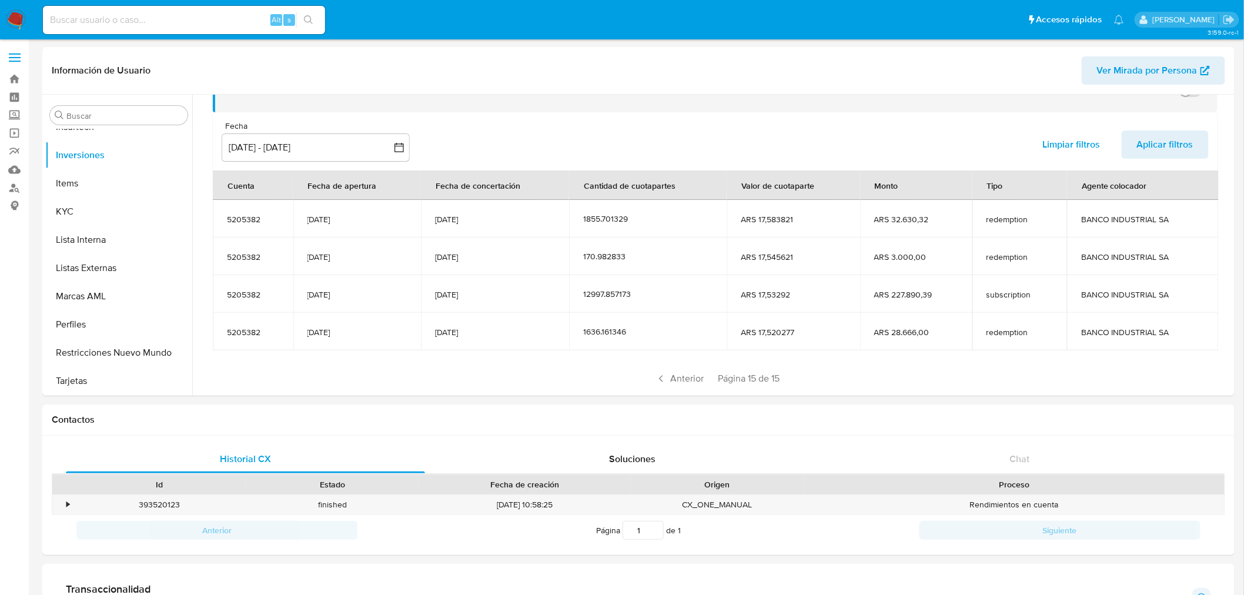
scroll to position [106, 0]
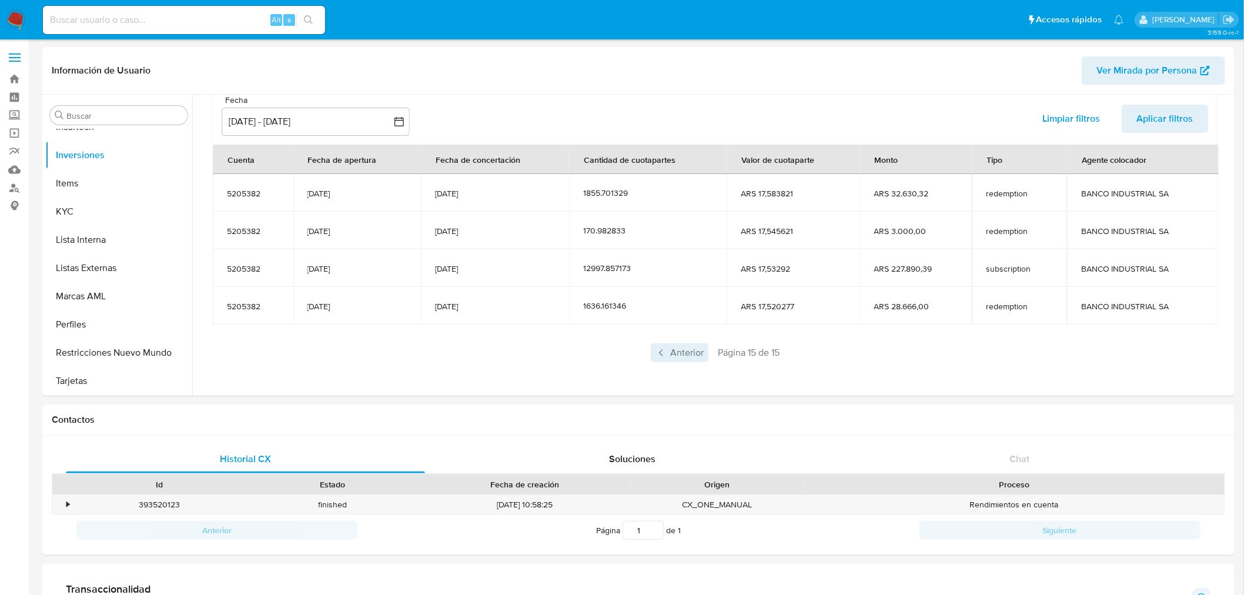
click at [669, 355] on span "Anterior" at bounding box center [680, 352] width 58 height 19
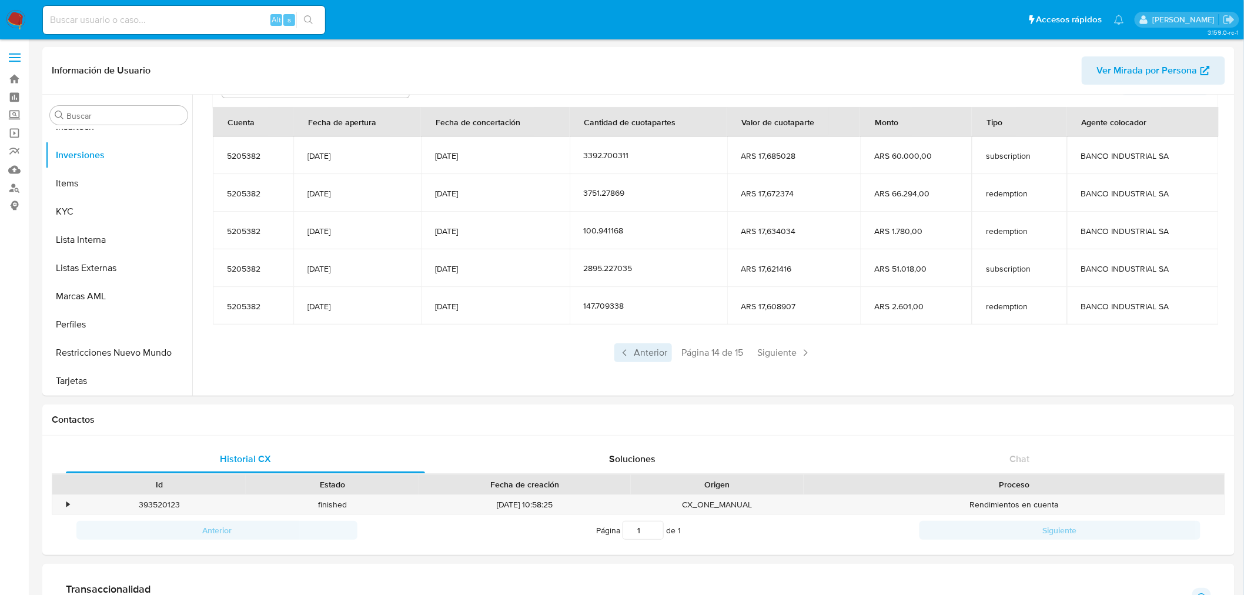
click at [653, 352] on span "Anterior" at bounding box center [643, 352] width 58 height 19
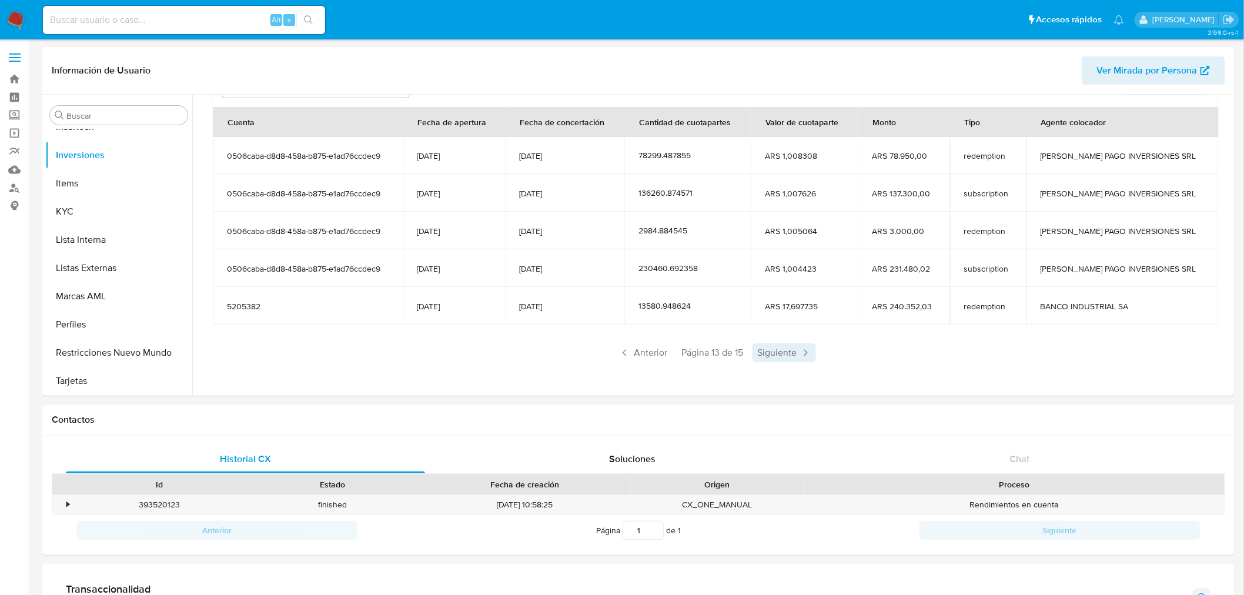
click at [791, 349] on span "Siguiente" at bounding box center [784, 352] width 63 height 19
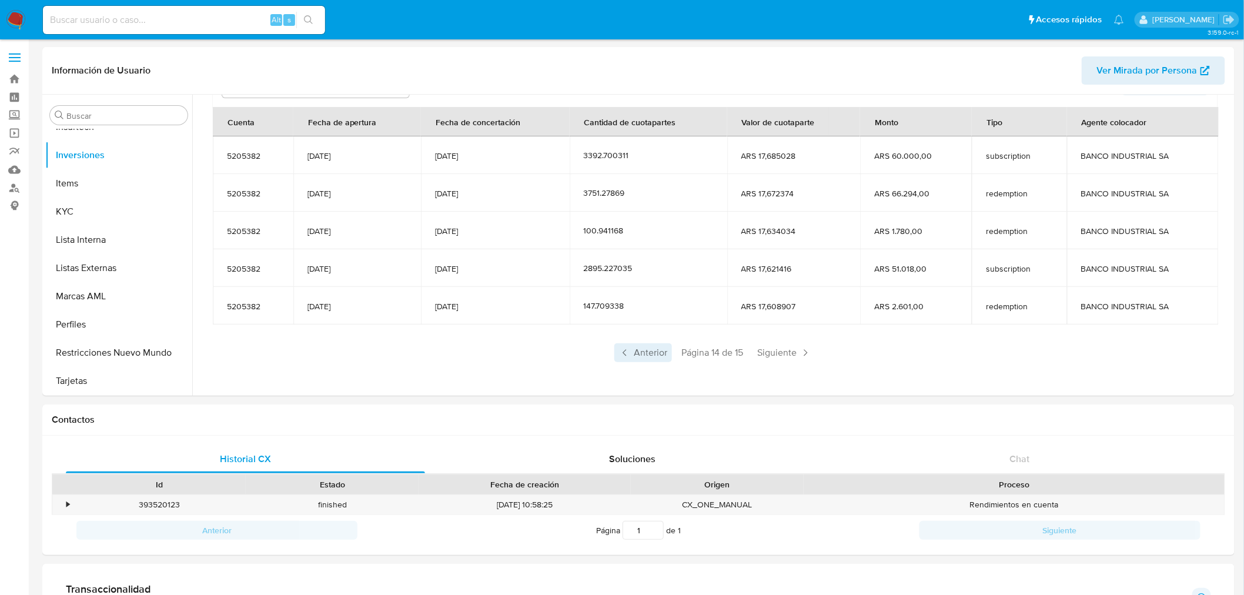
click at [626, 357] on icon at bounding box center [625, 353] width 12 height 12
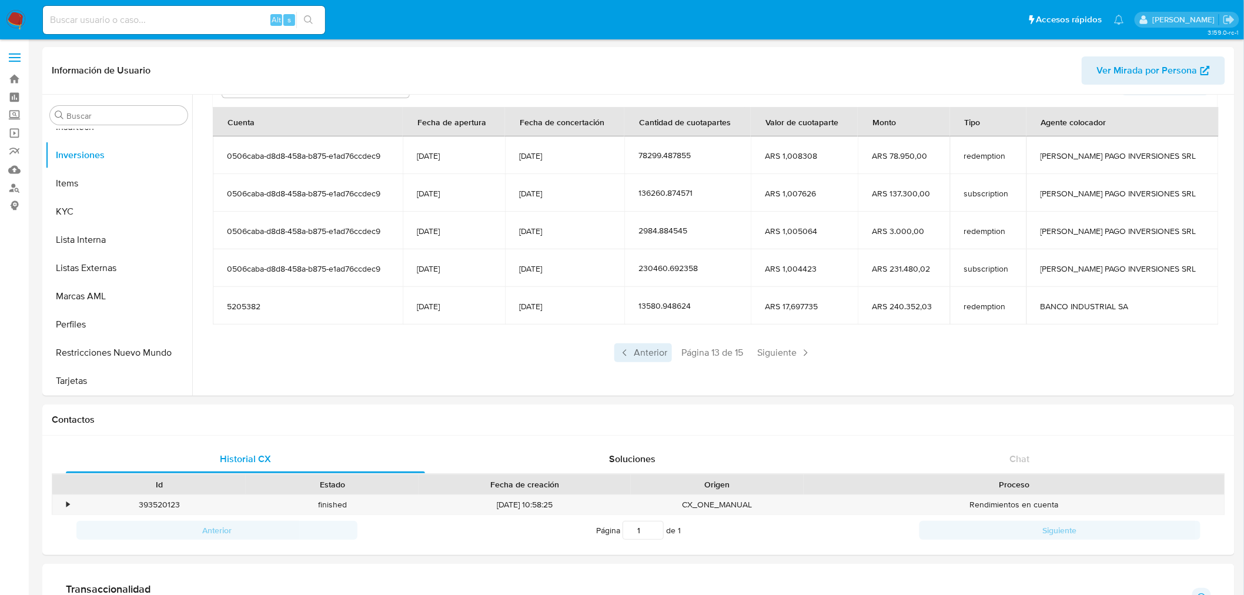
click at [627, 357] on icon at bounding box center [625, 353] width 12 height 12
click at [628, 357] on span "Anterior" at bounding box center [643, 352] width 58 height 19
click at [628, 357] on icon at bounding box center [626, 353] width 12 height 12
click at [807, 350] on icon at bounding box center [806, 353] width 12 height 12
click at [802, 351] on icon at bounding box center [804, 353] width 12 height 12
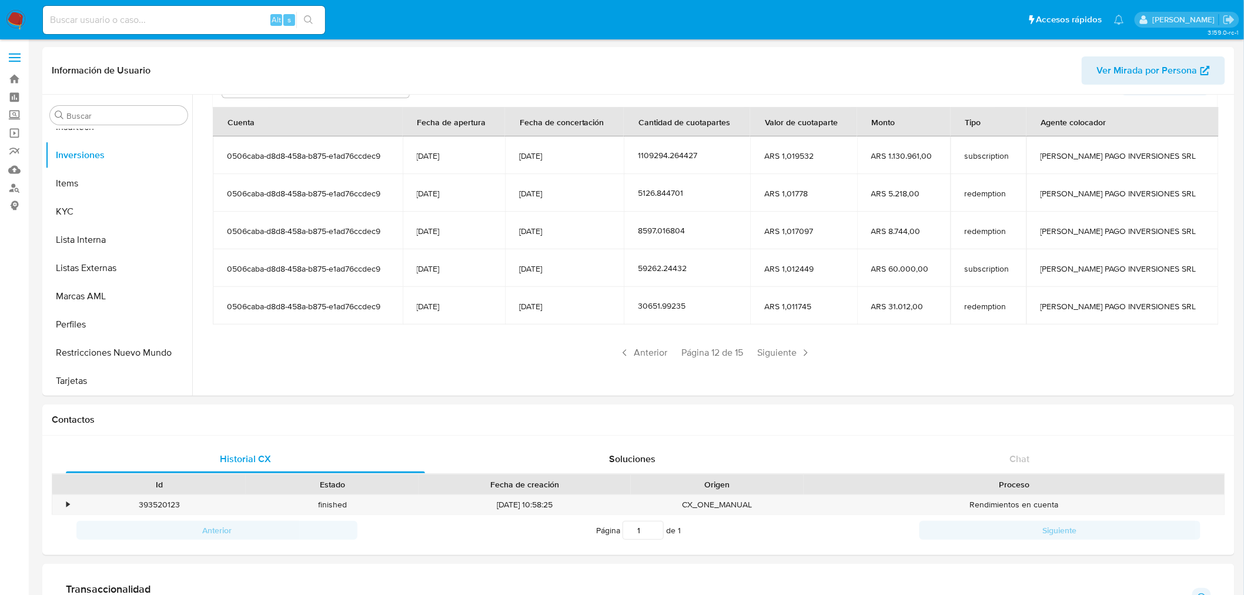
click at [802, 351] on icon at bounding box center [806, 353] width 12 height 12
click at [800, 353] on icon at bounding box center [806, 353] width 12 height 12
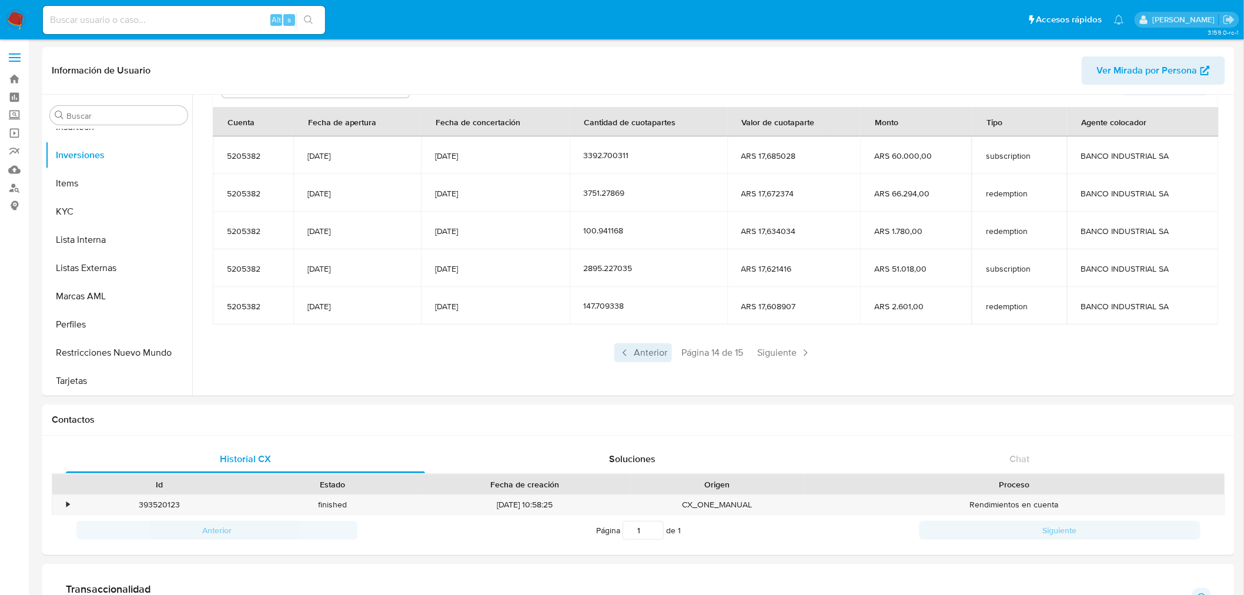
click at [646, 350] on span "Anterior" at bounding box center [643, 352] width 58 height 19
